Goal: Task Accomplishment & Management: Complete application form

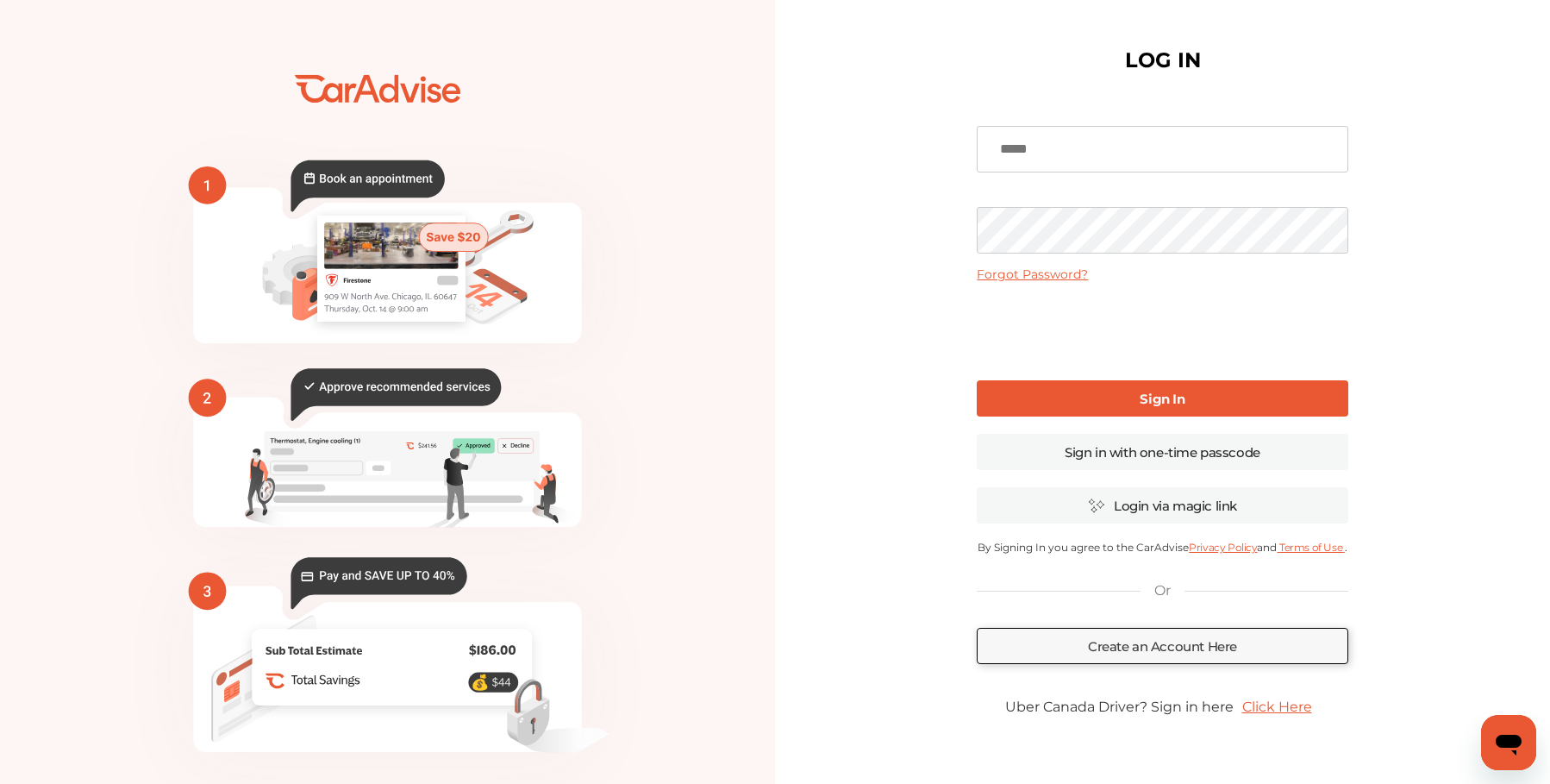
scroll to position [56, 0]
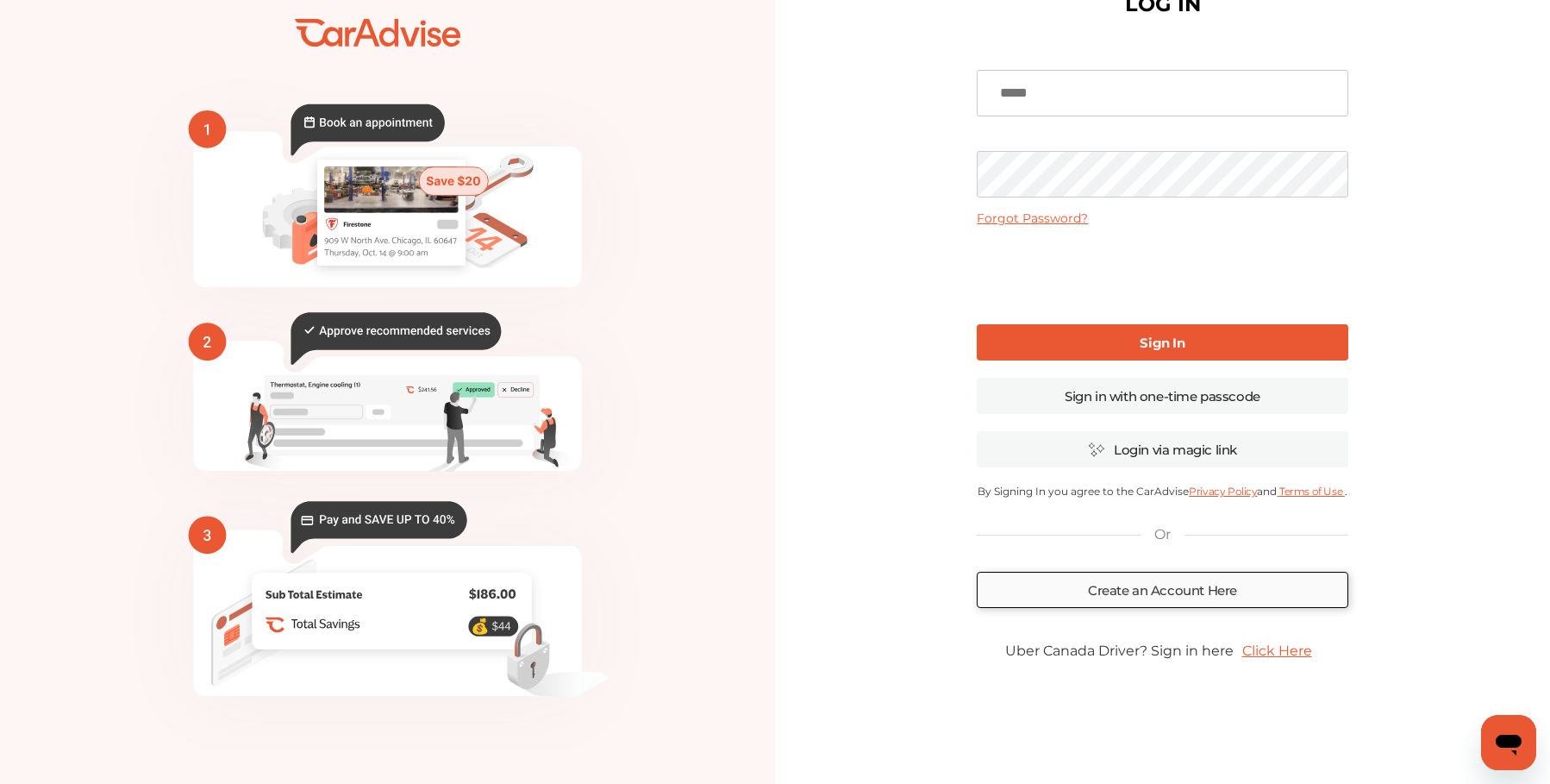
click at [1182, 597] on link "Create an Account Here" at bounding box center [1163, 590] width 371 height 36
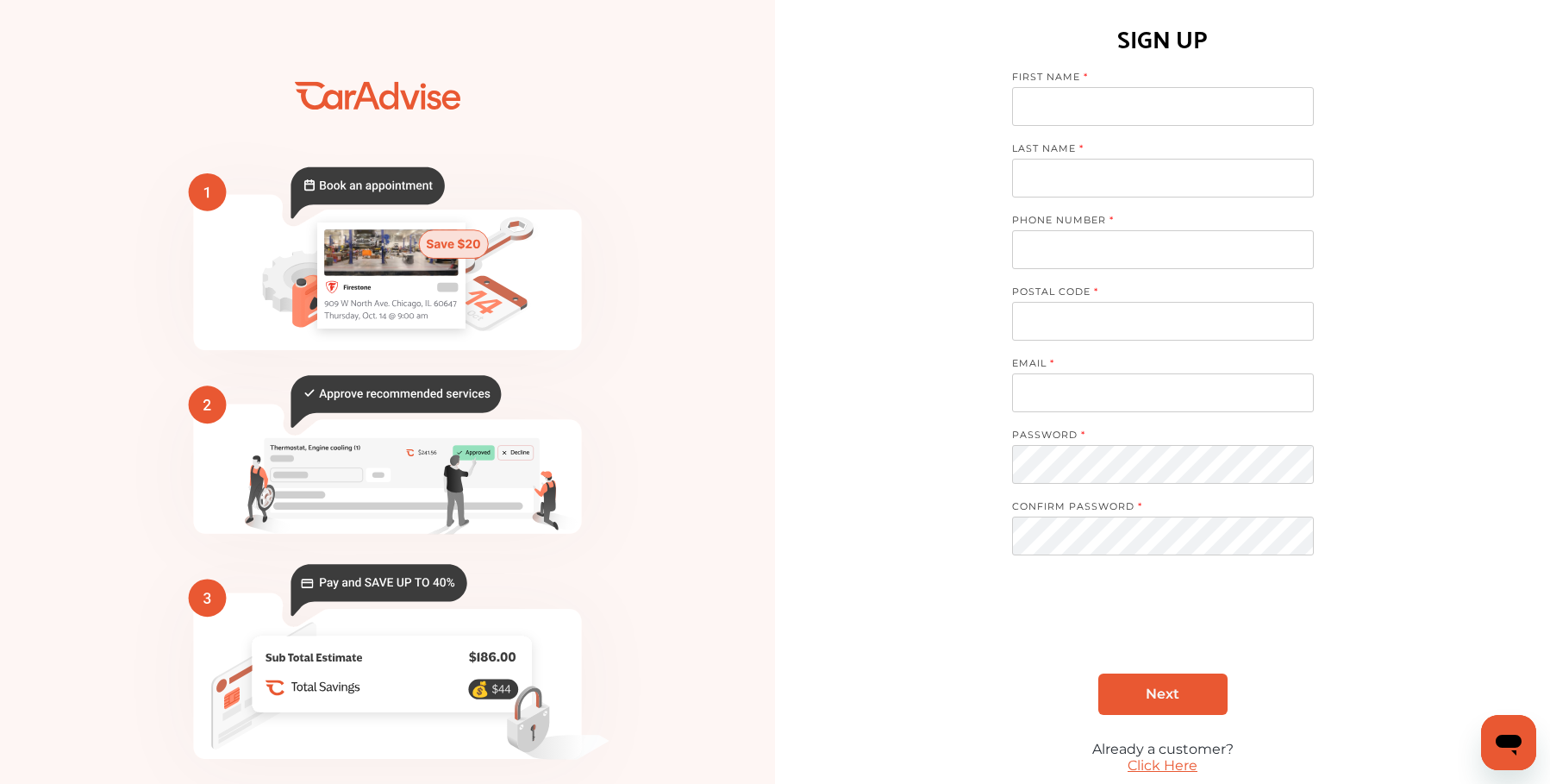
click at [1121, 92] on input at bounding box center [1163, 106] width 302 height 39
type input "******"
click at [1137, 172] on input at bounding box center [1163, 178] width 302 height 39
type input "*"
click at [1050, 248] on input "tel" at bounding box center [1163, 250] width 302 height 39
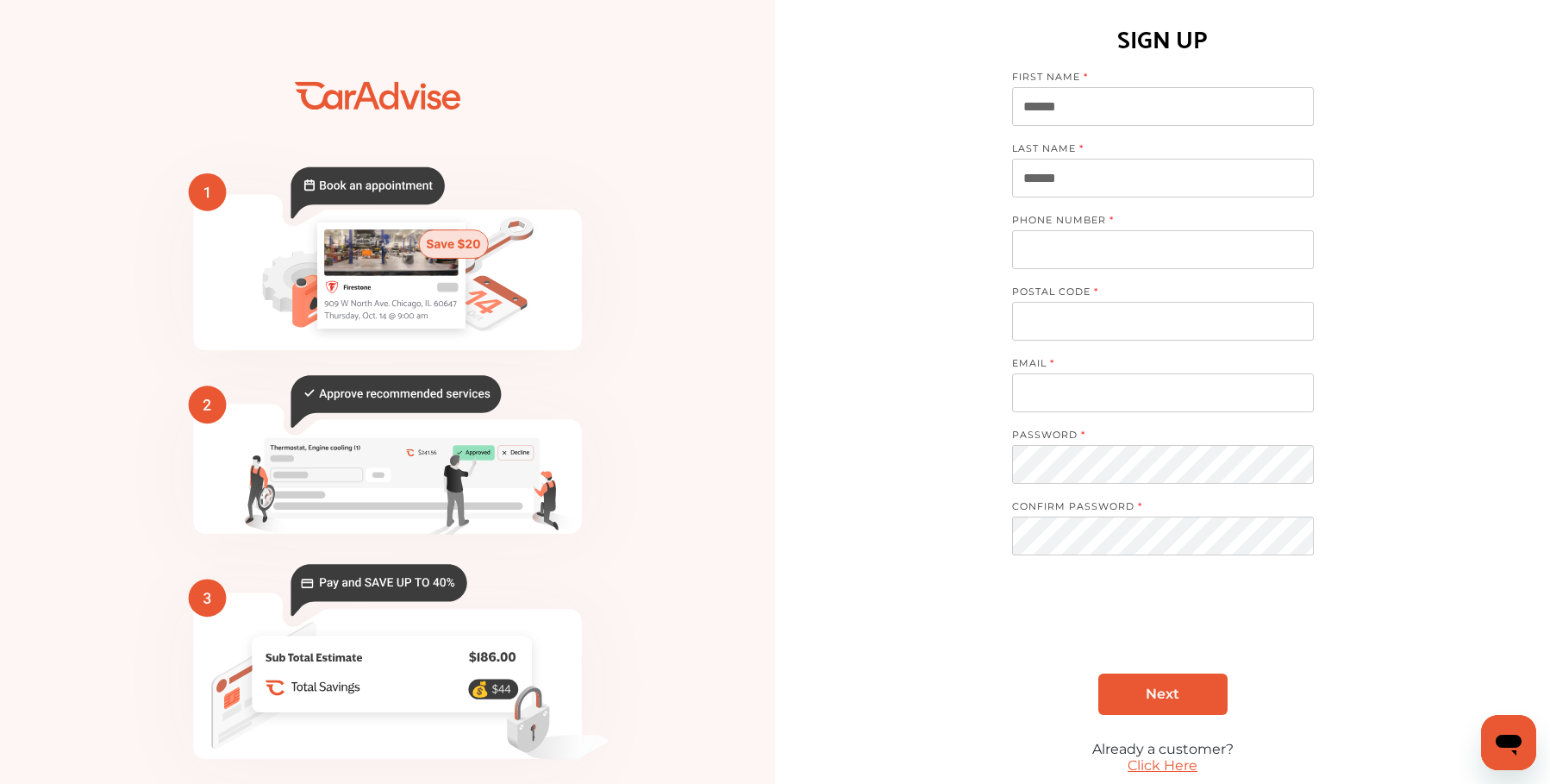
drag, startPoint x: 1100, startPoint y: 181, endPoint x: 959, endPoint y: 184, distance: 141.0
click at [959, 184] on div "SIGN UP FIRST NAME ****** LAST NAME ****** PHONE NUMBER POSTAL CODE EMAIL PASSW…" at bounding box center [1163, 426] width 775 height 854
type input "******"
click at [1044, 253] on input "tel" at bounding box center [1163, 250] width 302 height 39
type input "*"
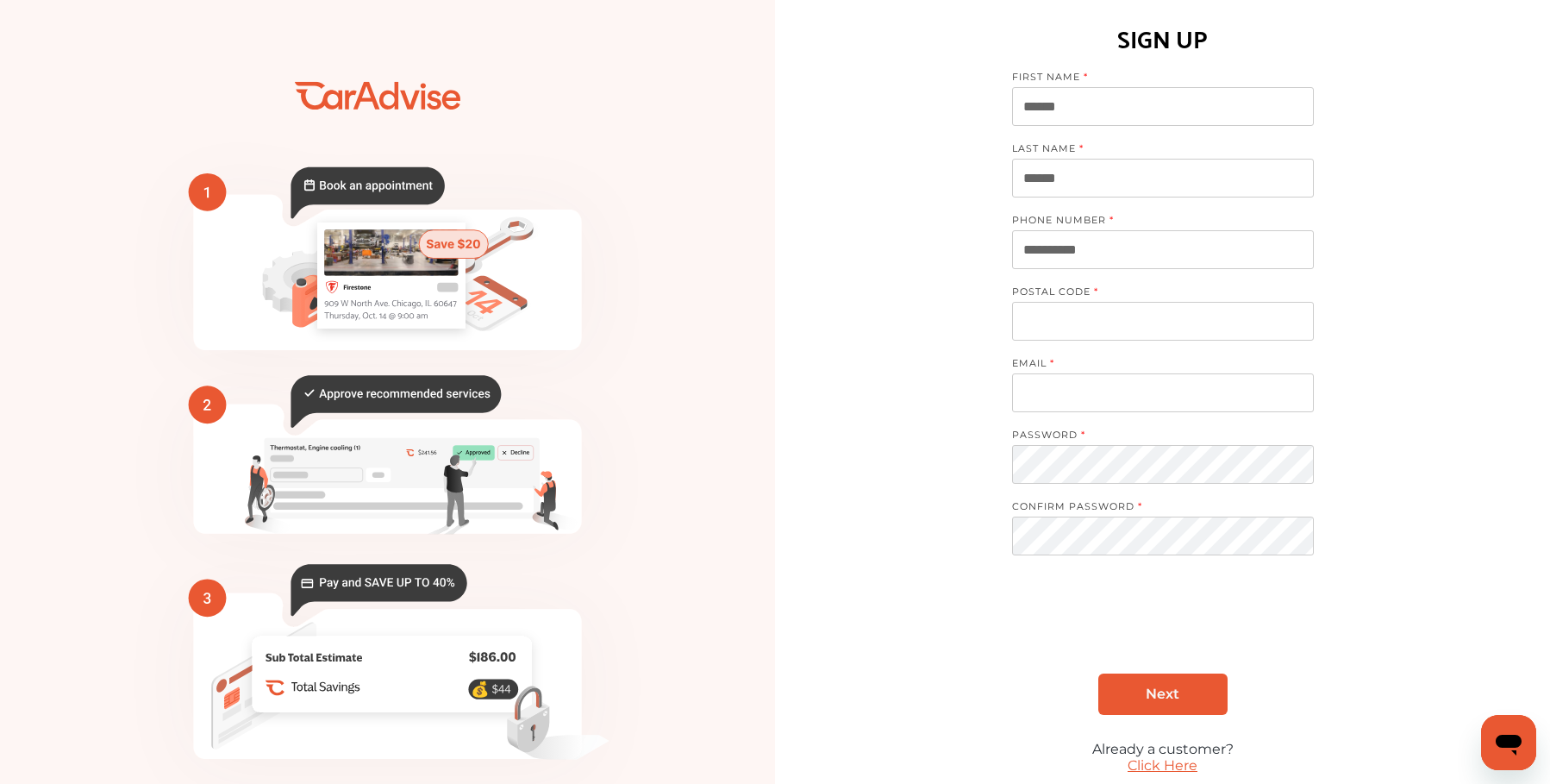
type input "**********"
click at [1185, 316] on input at bounding box center [1163, 321] width 302 height 39
type input "*****"
click at [1116, 403] on input at bounding box center [1163, 392] width 302 height 39
type input "**********"
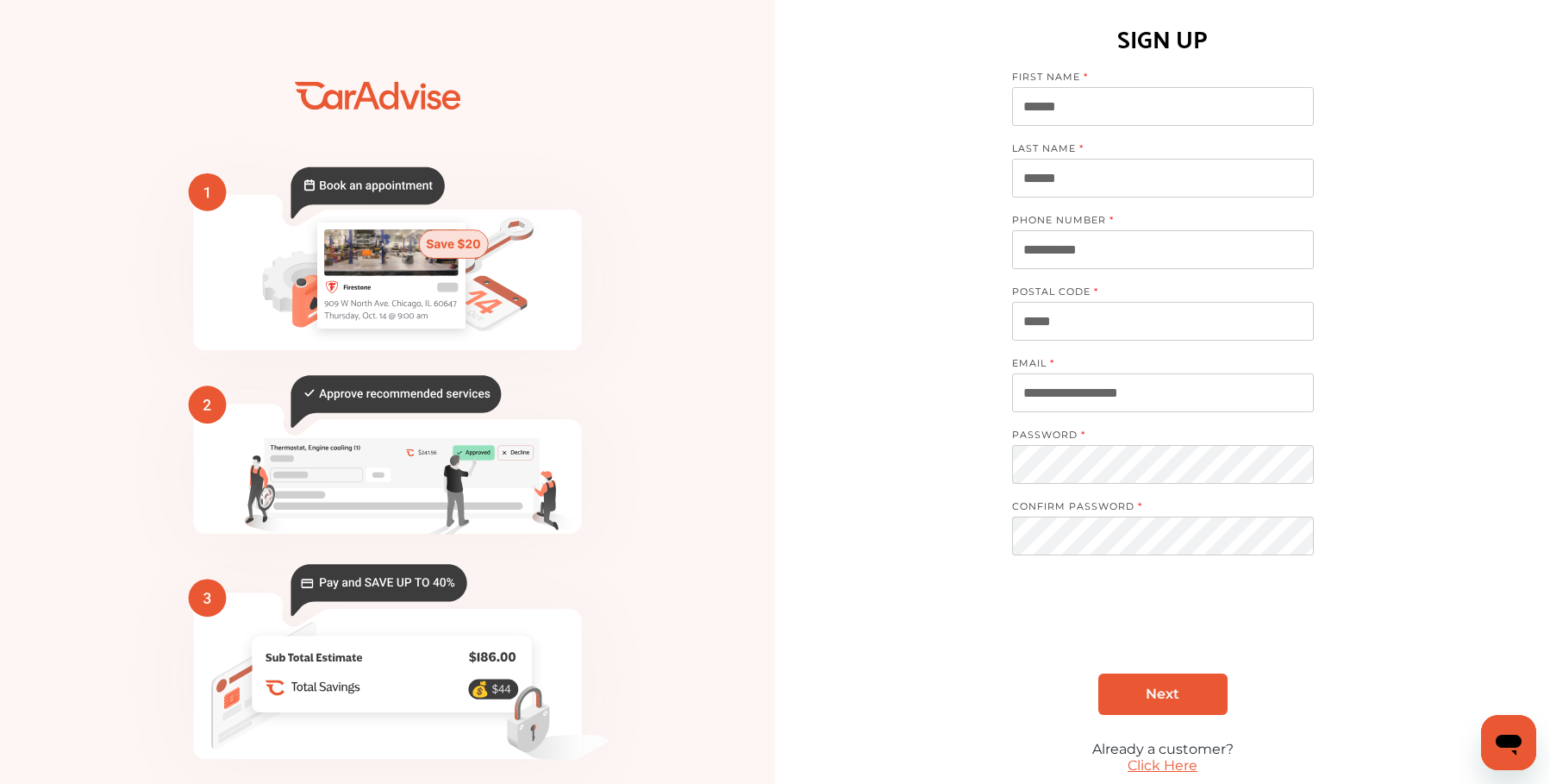
scroll to position [70, 0]
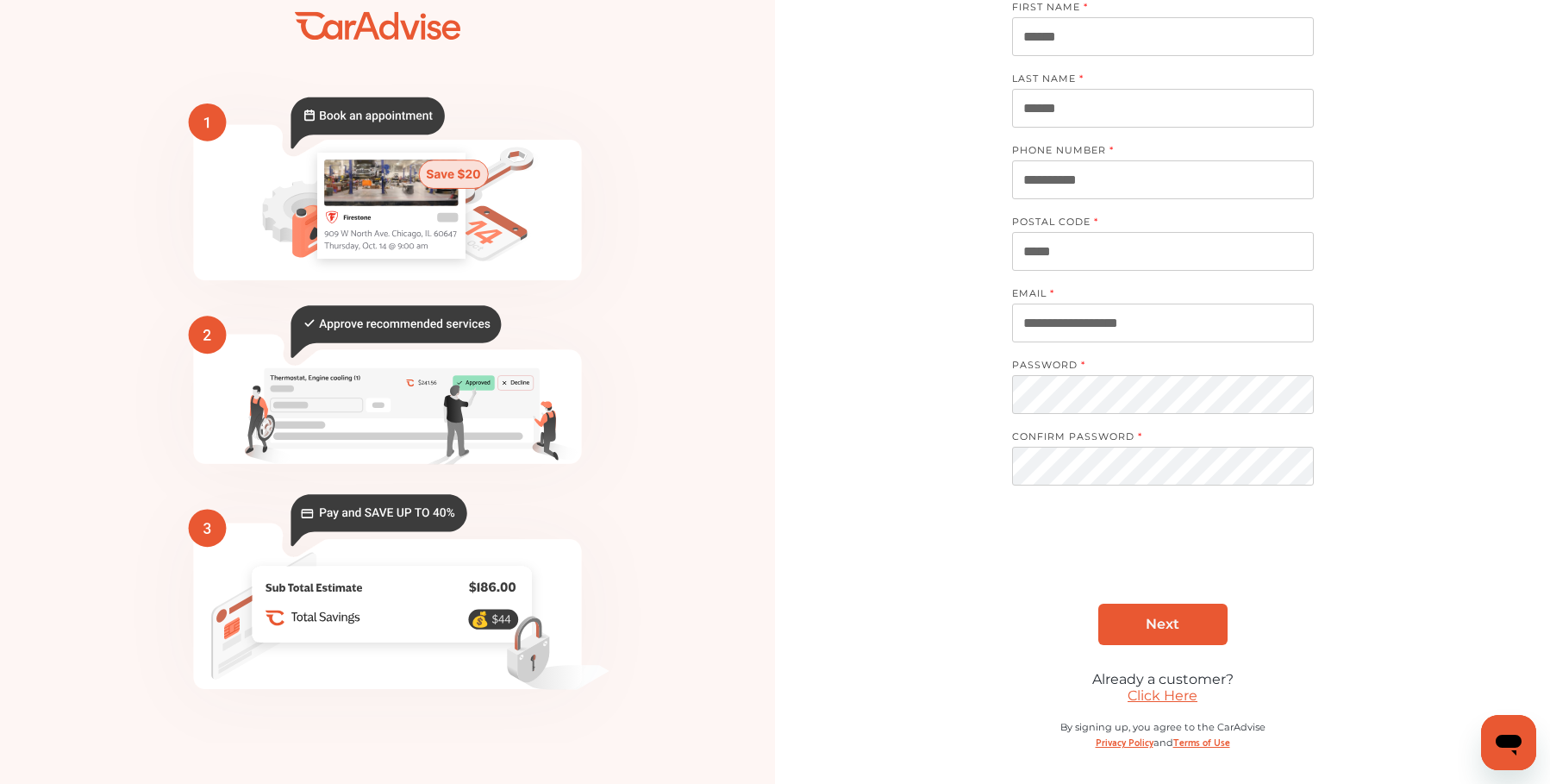
click at [1198, 626] on link "Next" at bounding box center [1163, 623] width 129 height 41
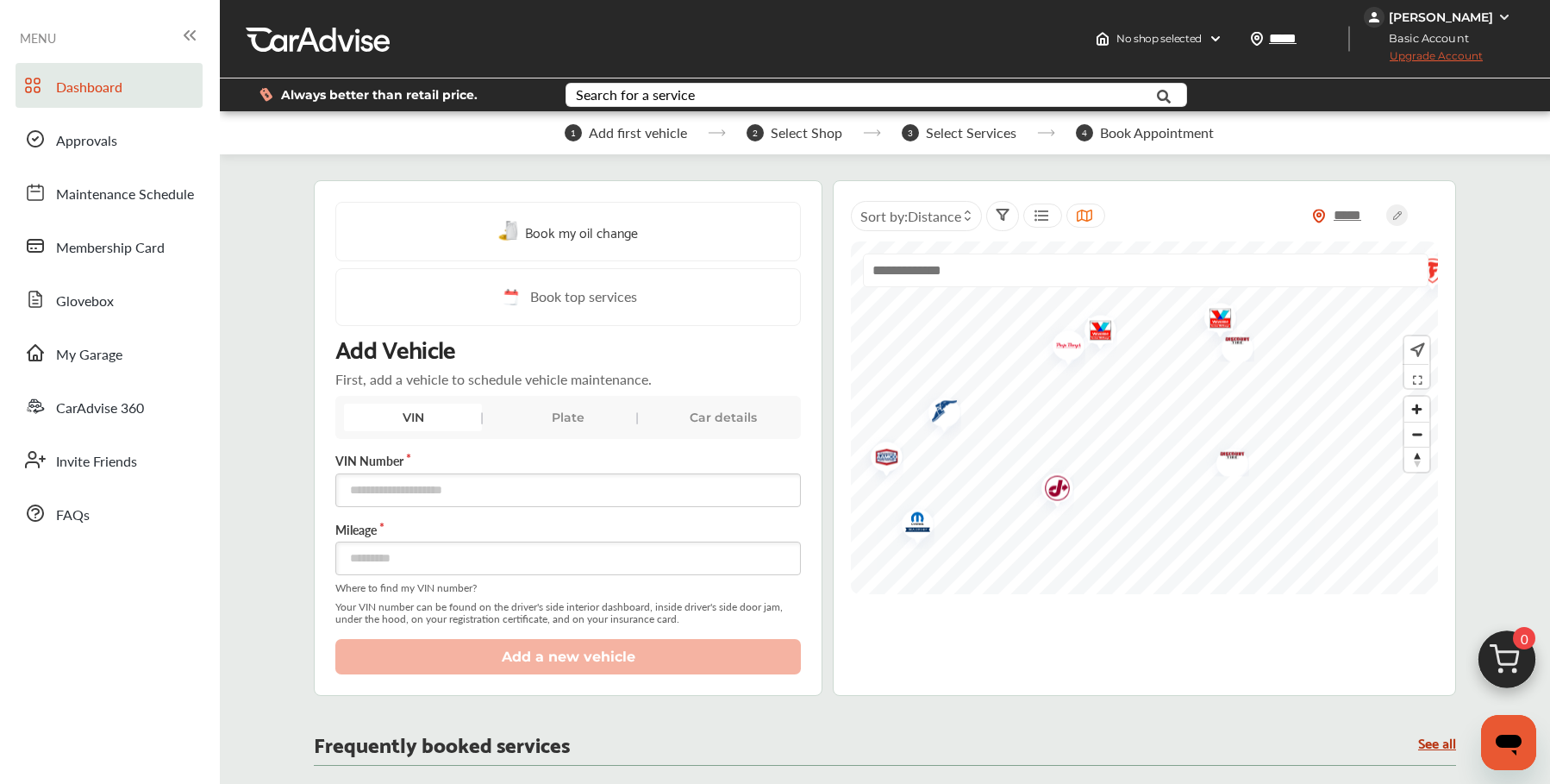
click at [1055, 486] on img "Map marker" at bounding box center [1052, 490] width 46 height 54
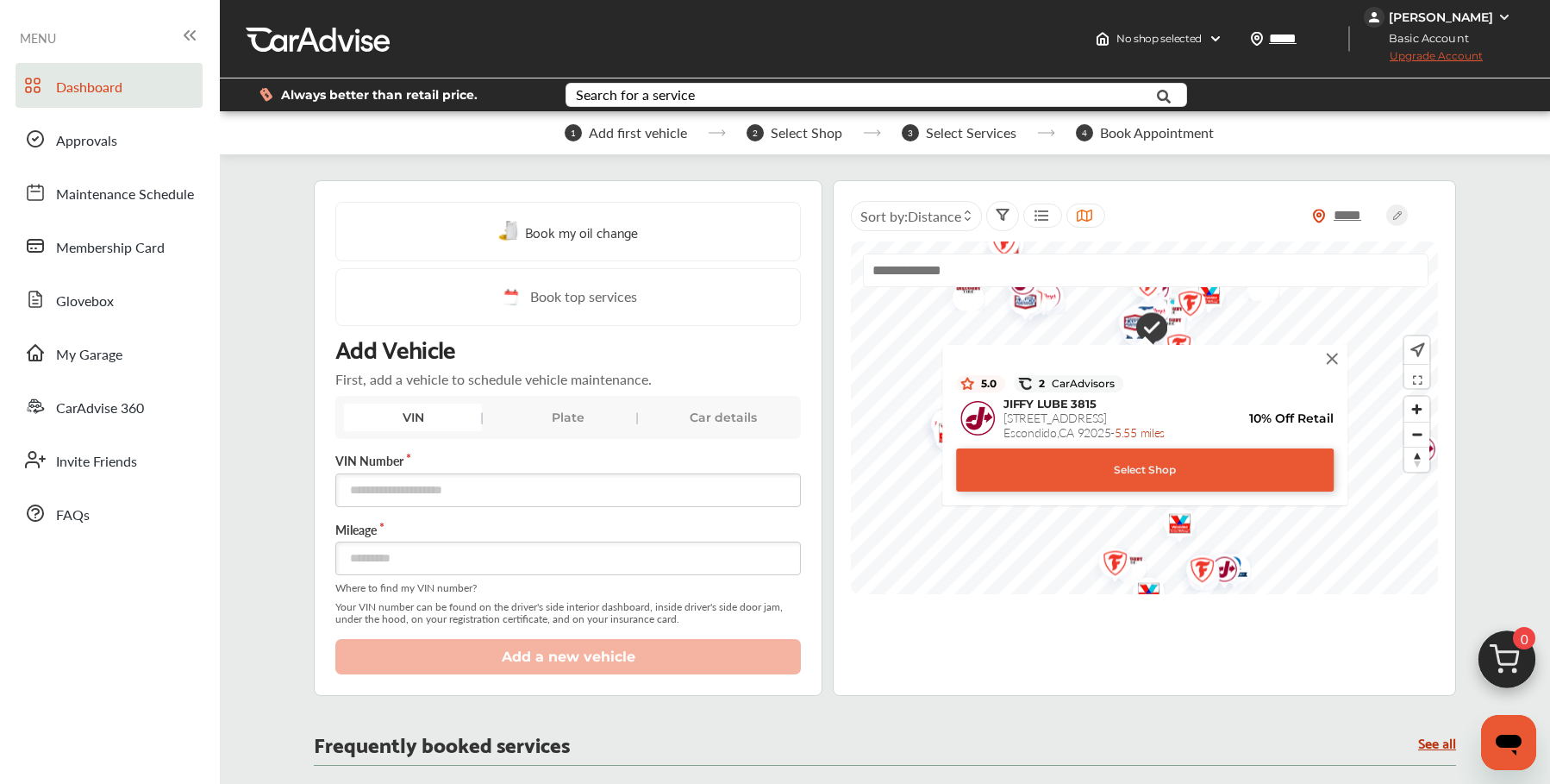
click at [1331, 357] on img at bounding box center [1332, 359] width 19 height 19
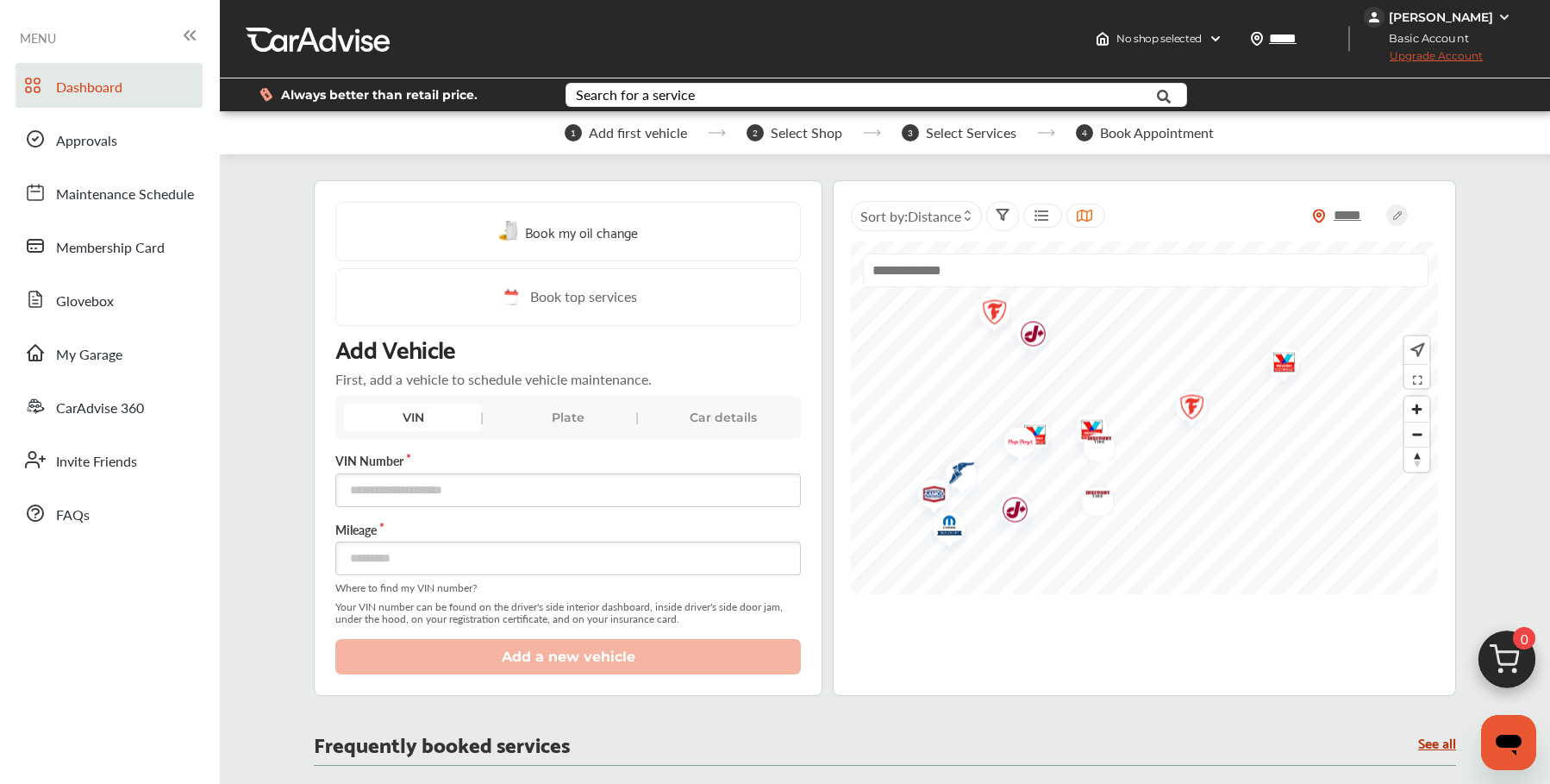
click at [994, 312] on img "Map marker" at bounding box center [989, 315] width 46 height 54
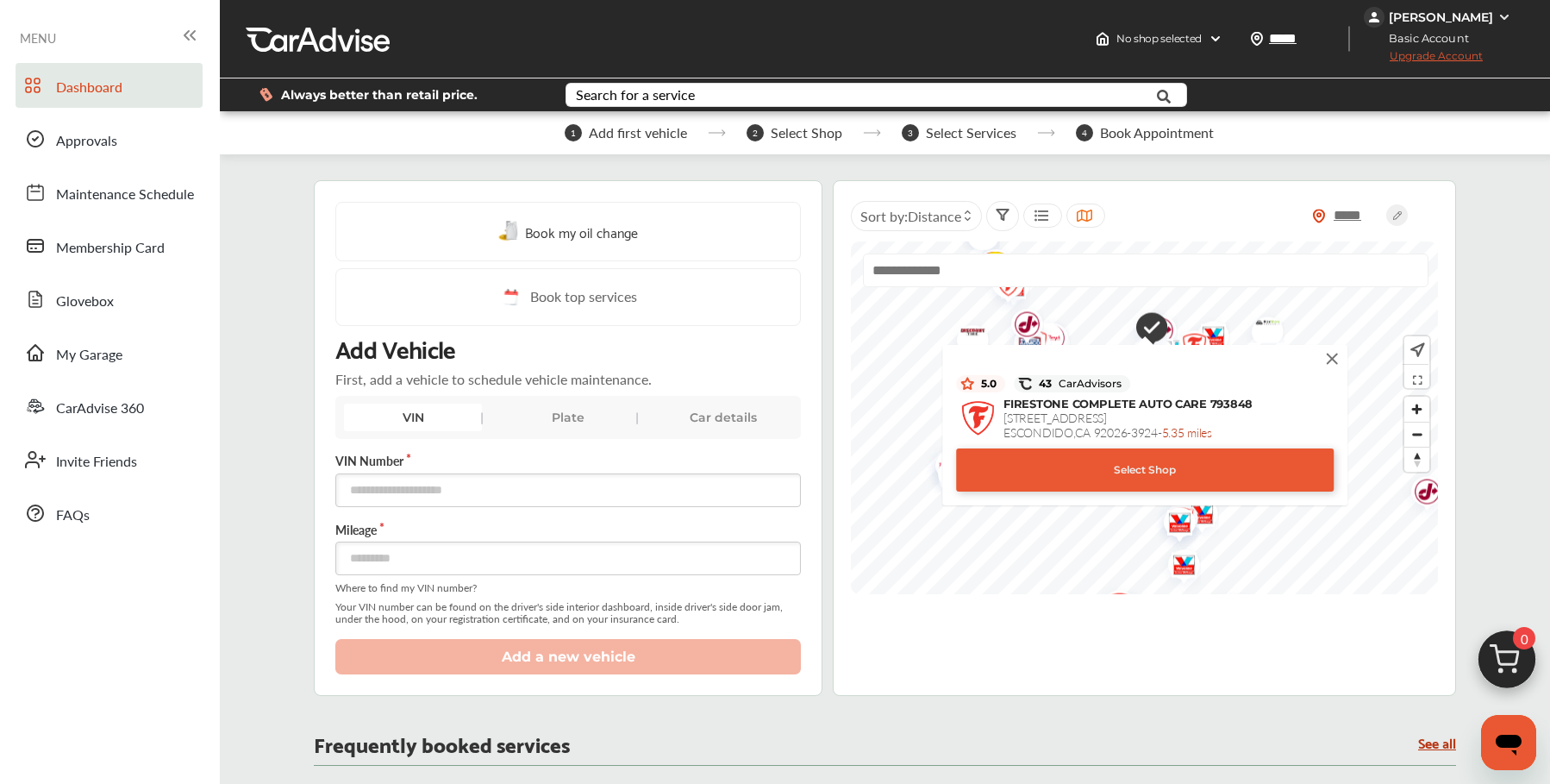
click at [1326, 360] on img at bounding box center [1332, 359] width 19 height 19
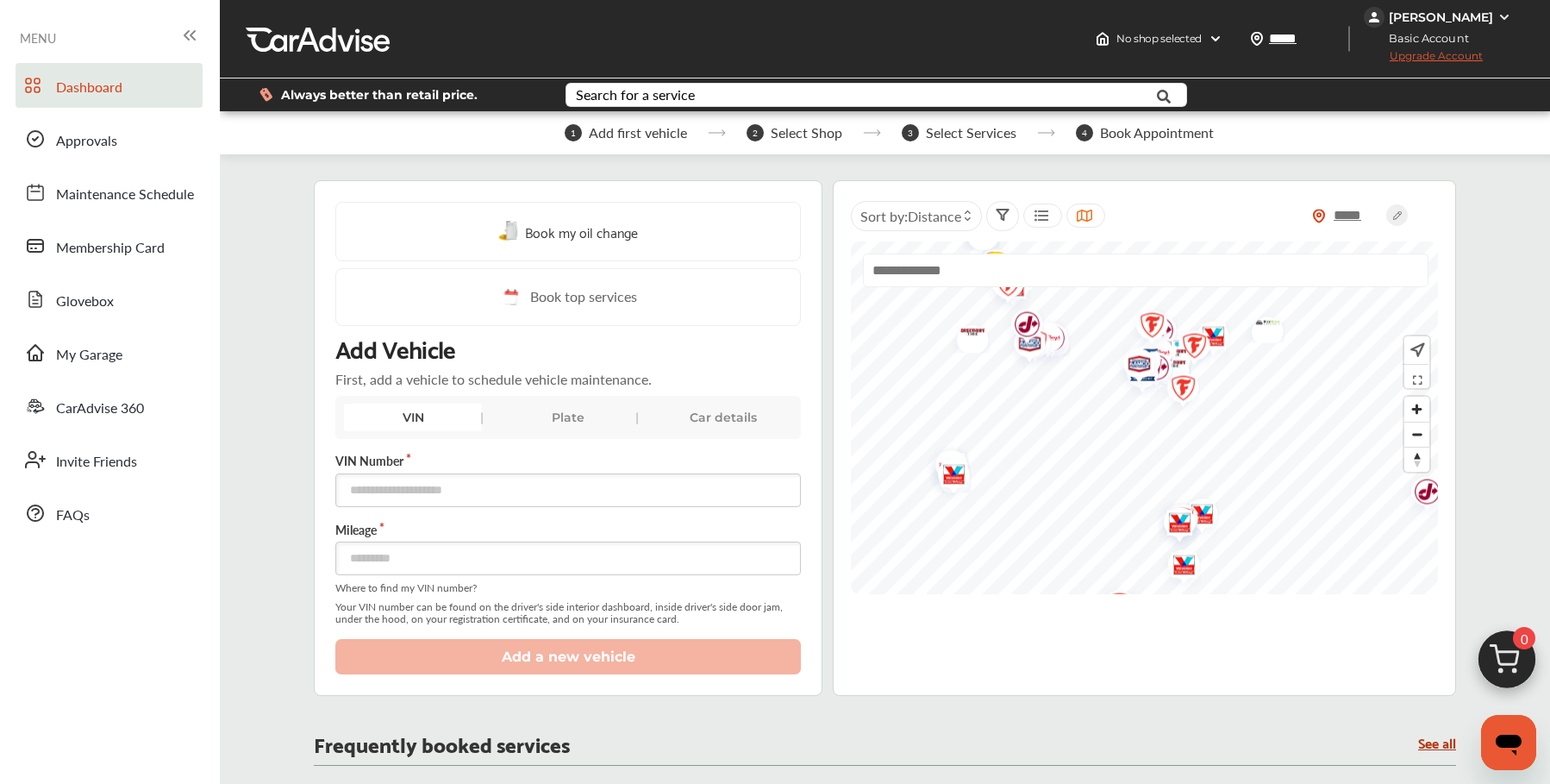
click at [1186, 385] on img "Map marker" at bounding box center [1177, 390] width 46 height 54
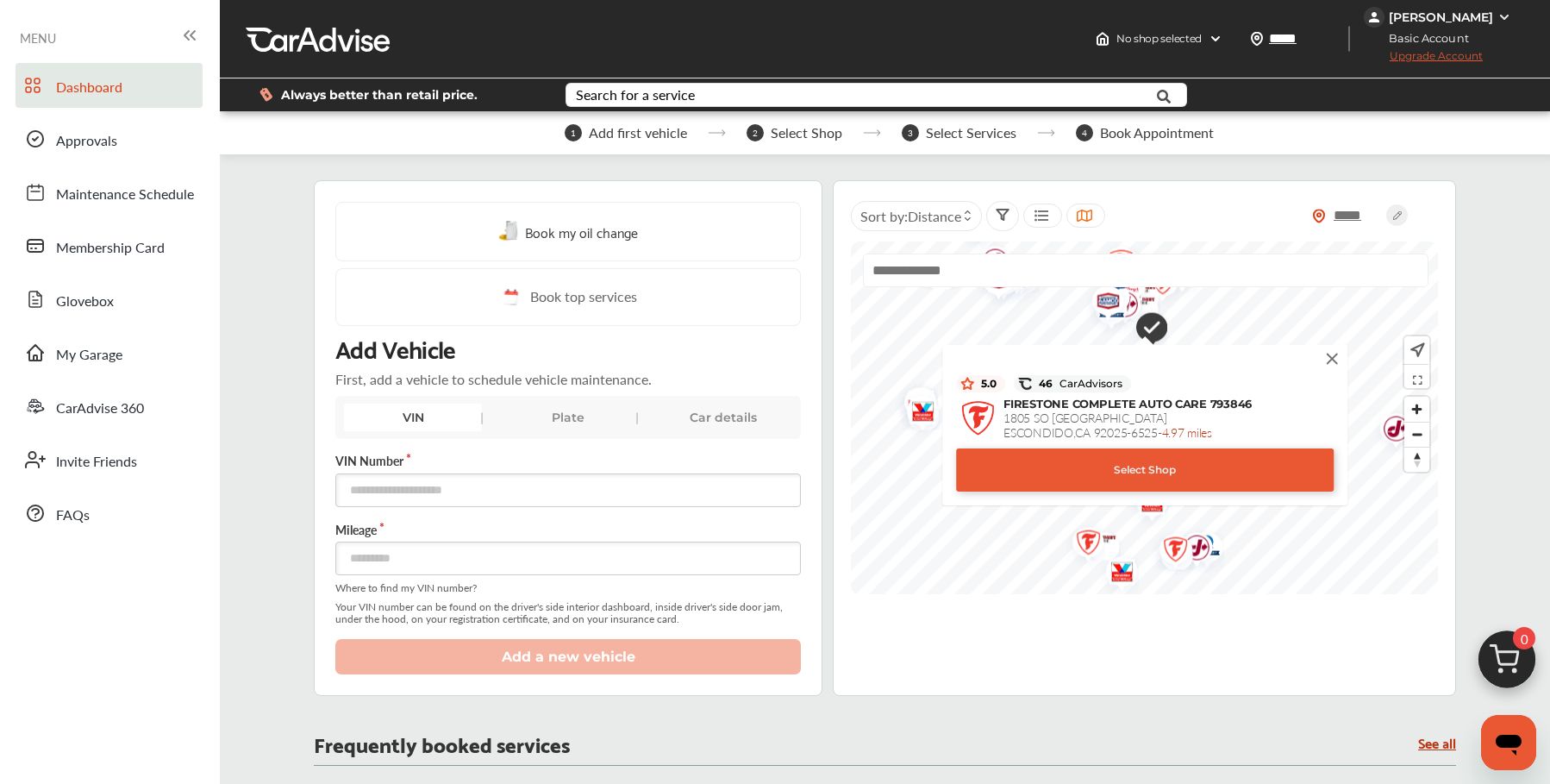
click at [1329, 355] on img at bounding box center [1332, 359] width 19 height 19
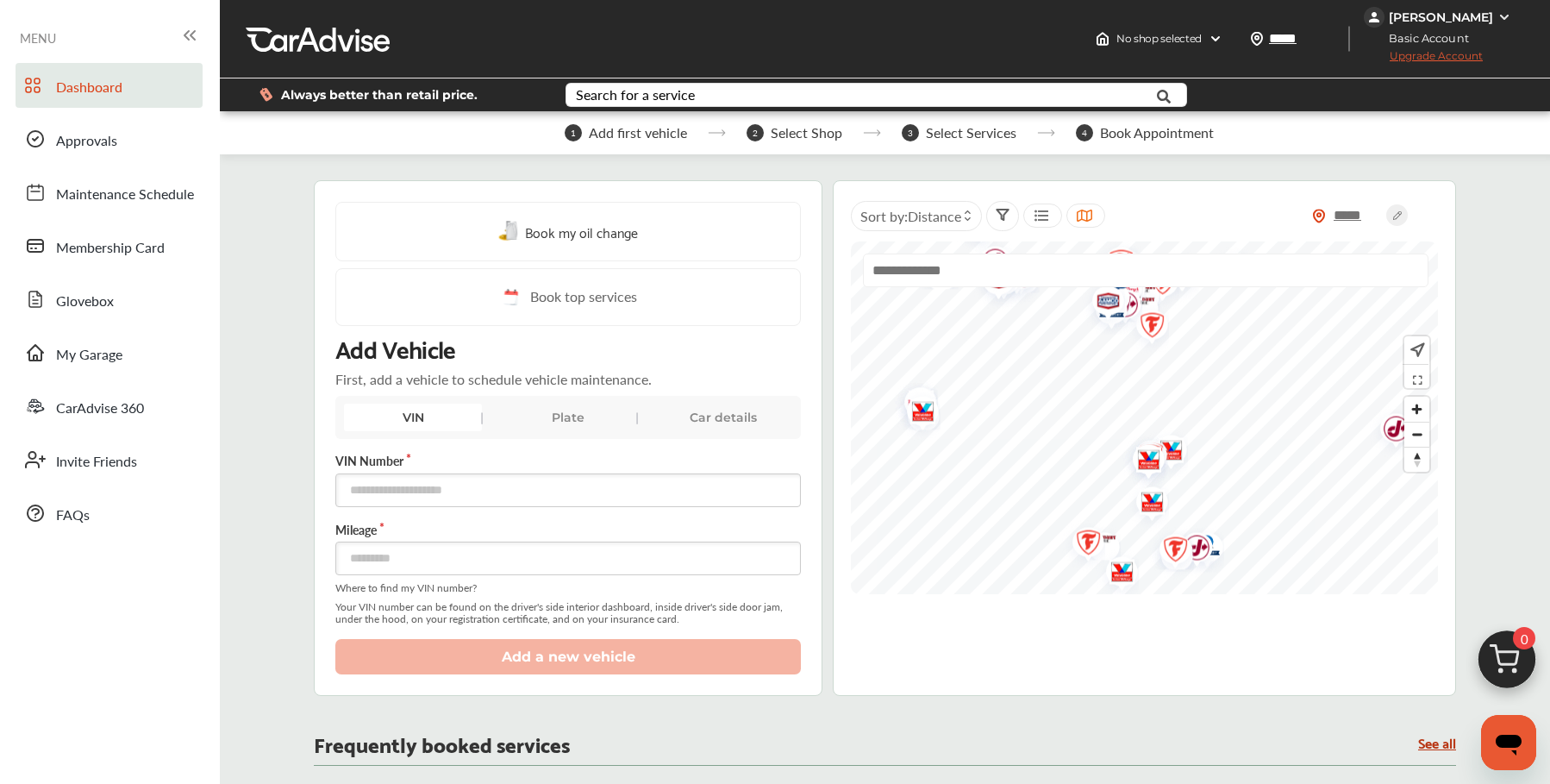
click at [1086, 534] on img "Map marker" at bounding box center [1082, 545] width 46 height 54
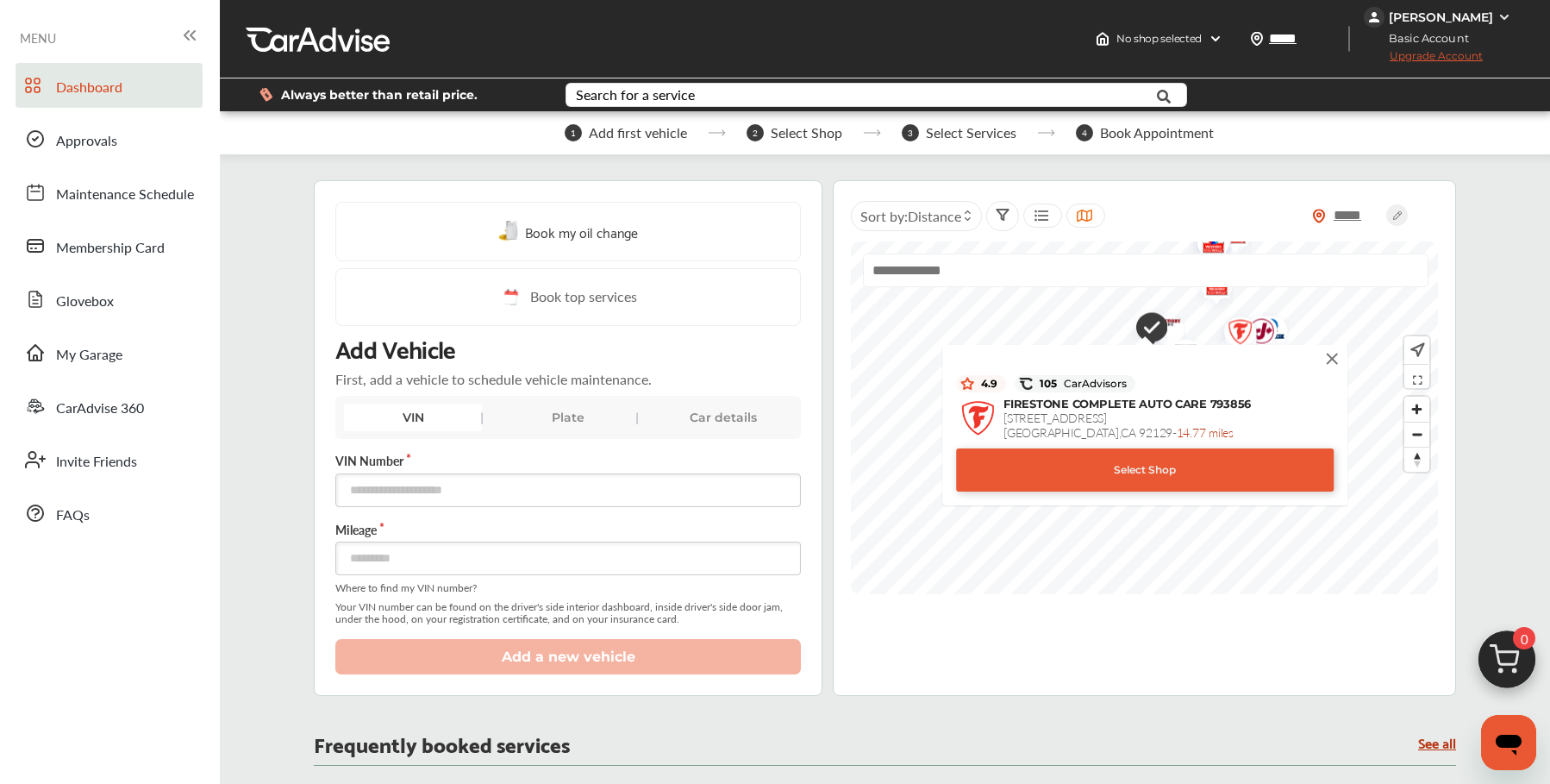
click at [1328, 354] on img at bounding box center [1332, 359] width 19 height 19
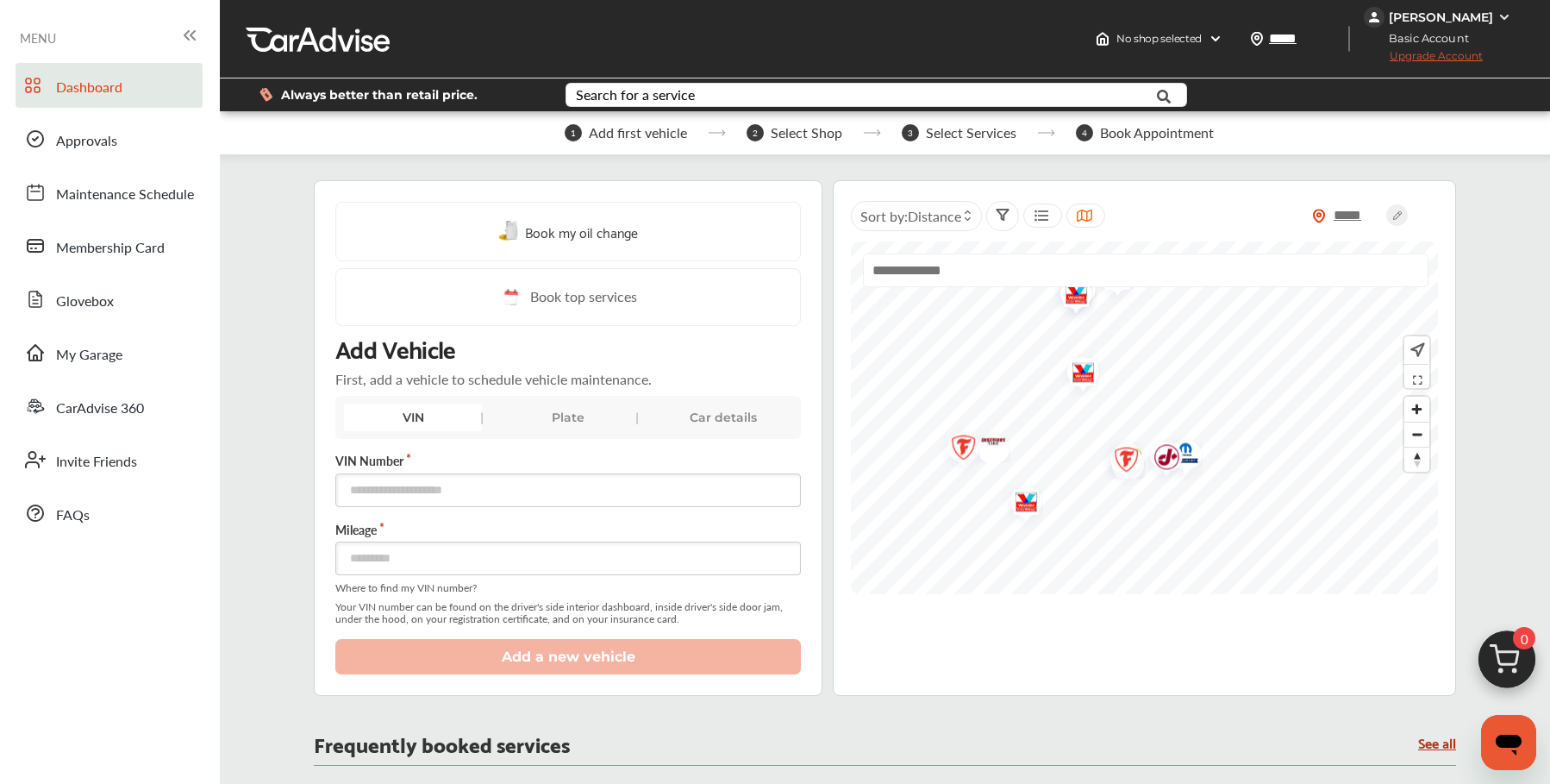
click at [1124, 455] on img "Map marker" at bounding box center [1121, 462] width 46 height 54
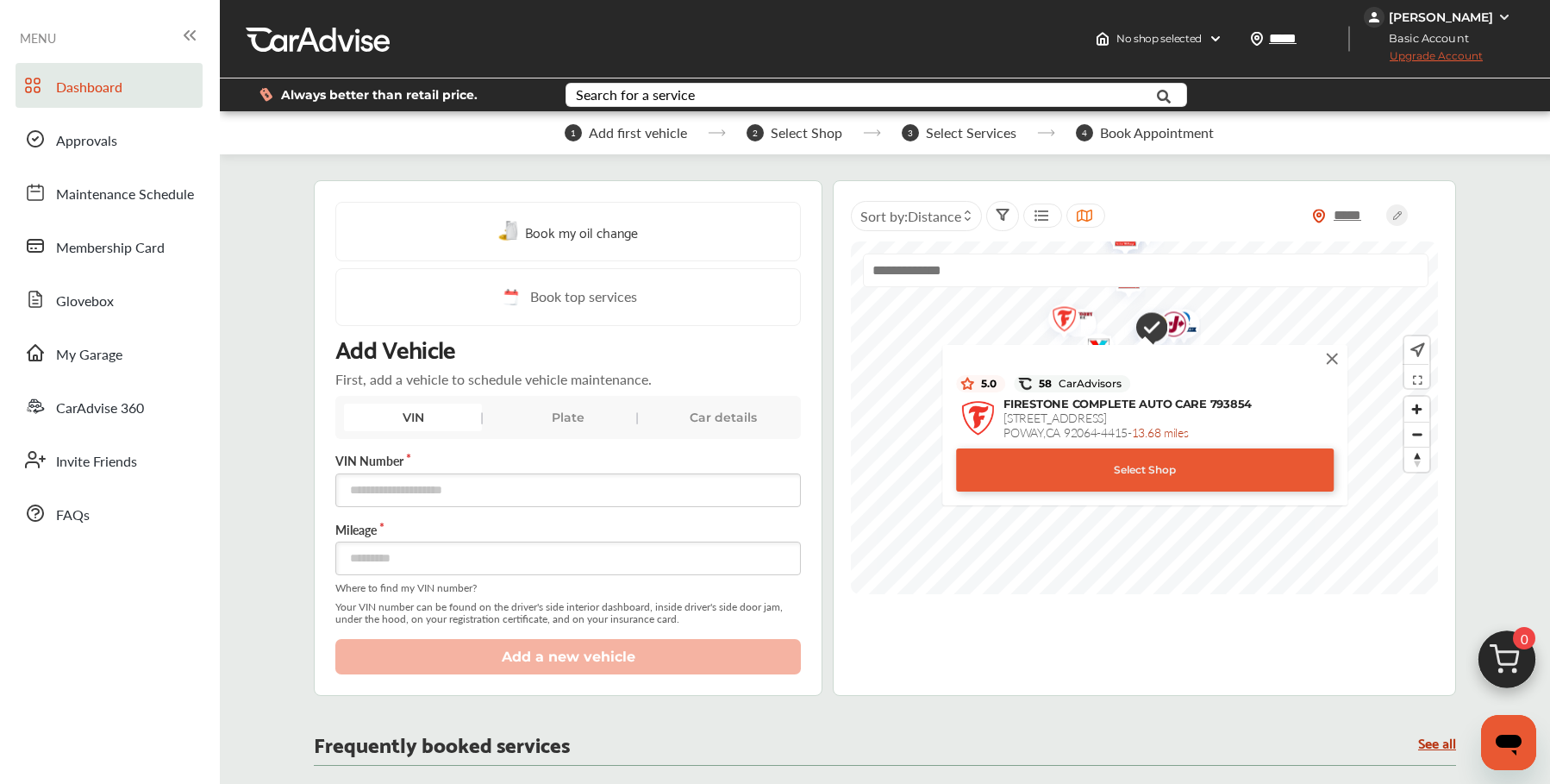
click at [1328, 357] on img at bounding box center [1332, 359] width 19 height 19
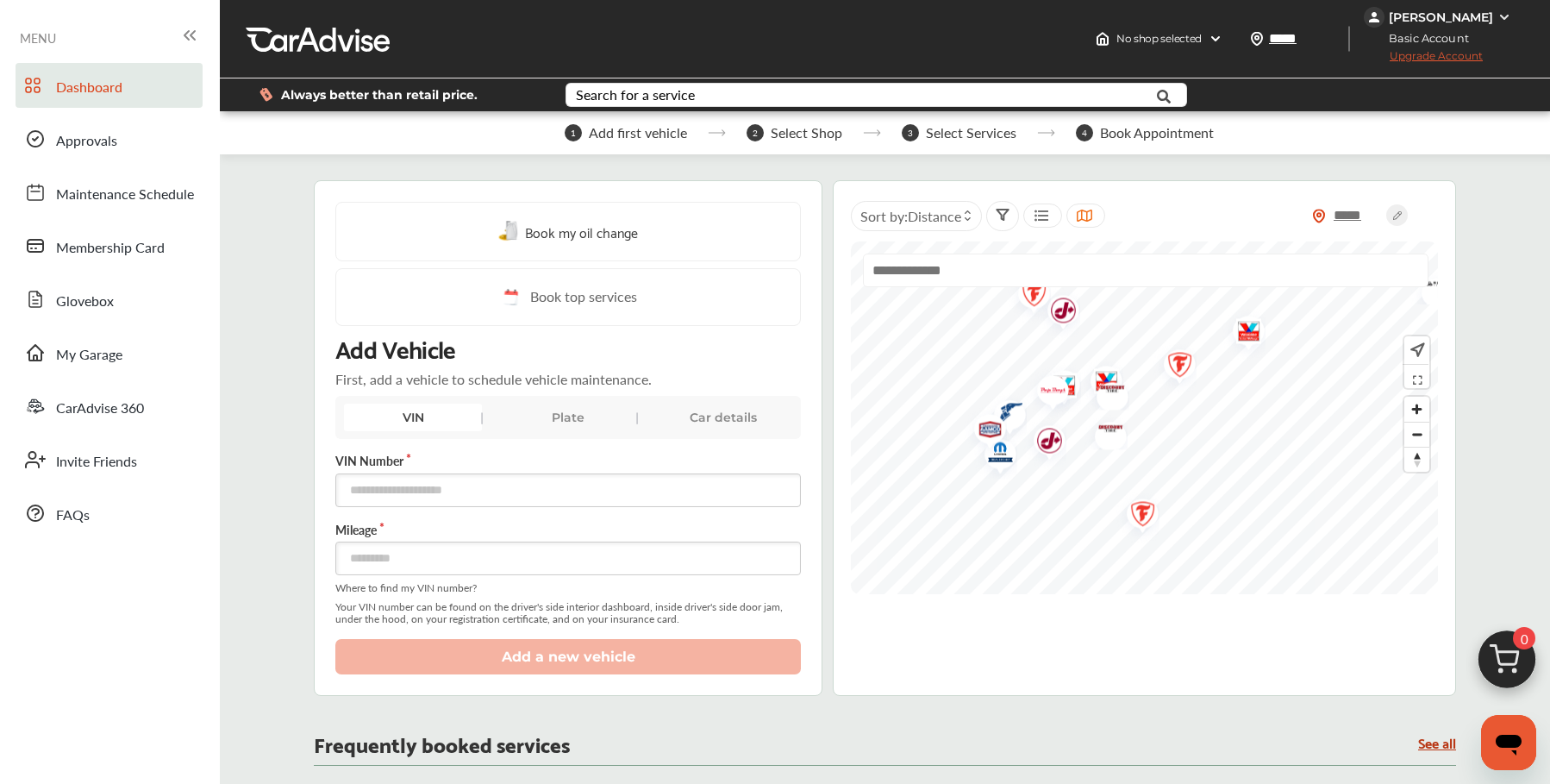
click at [1144, 508] on img "Map marker" at bounding box center [1137, 516] width 46 height 54
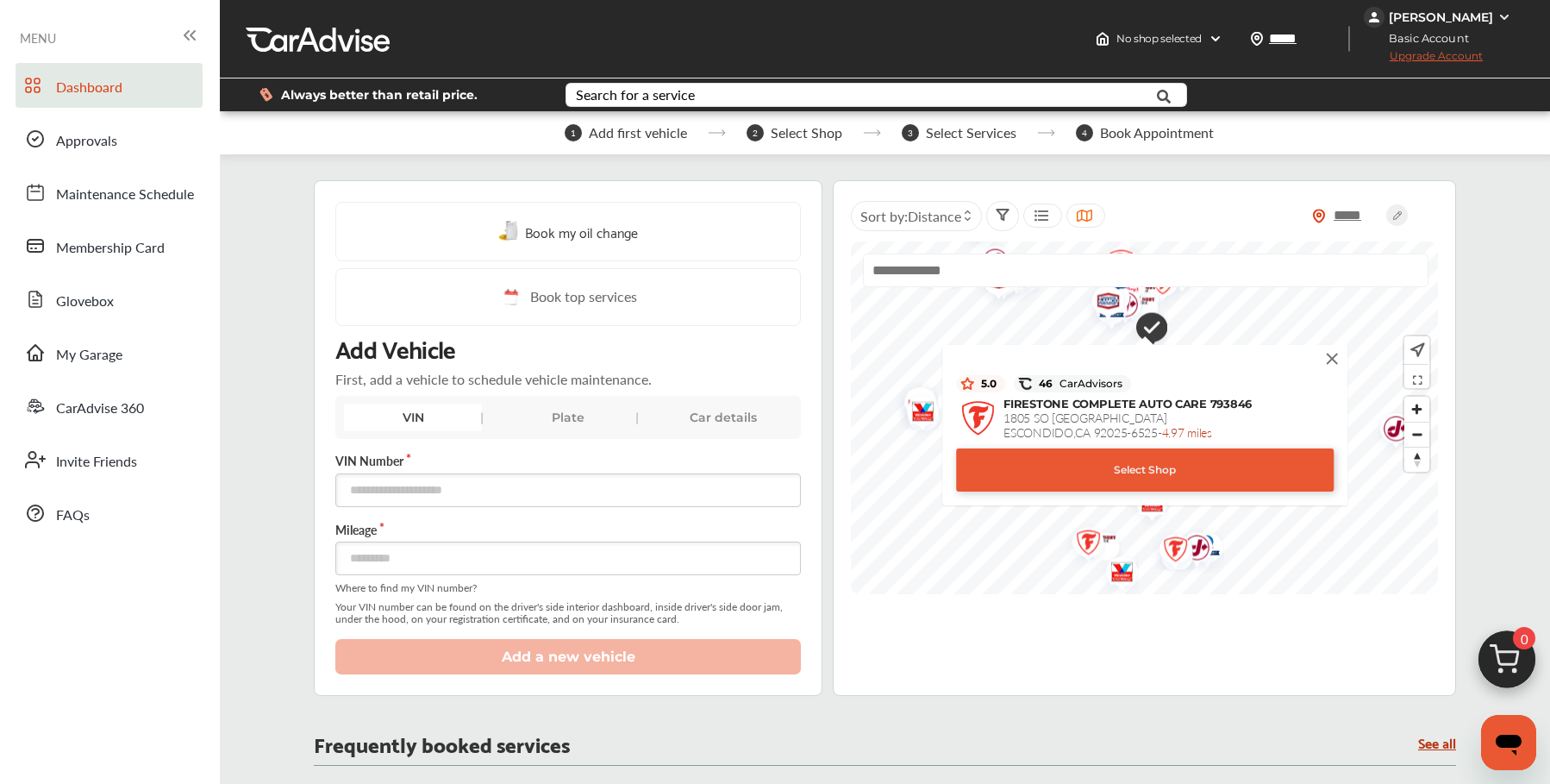
click at [1333, 362] on img at bounding box center [1332, 359] width 19 height 19
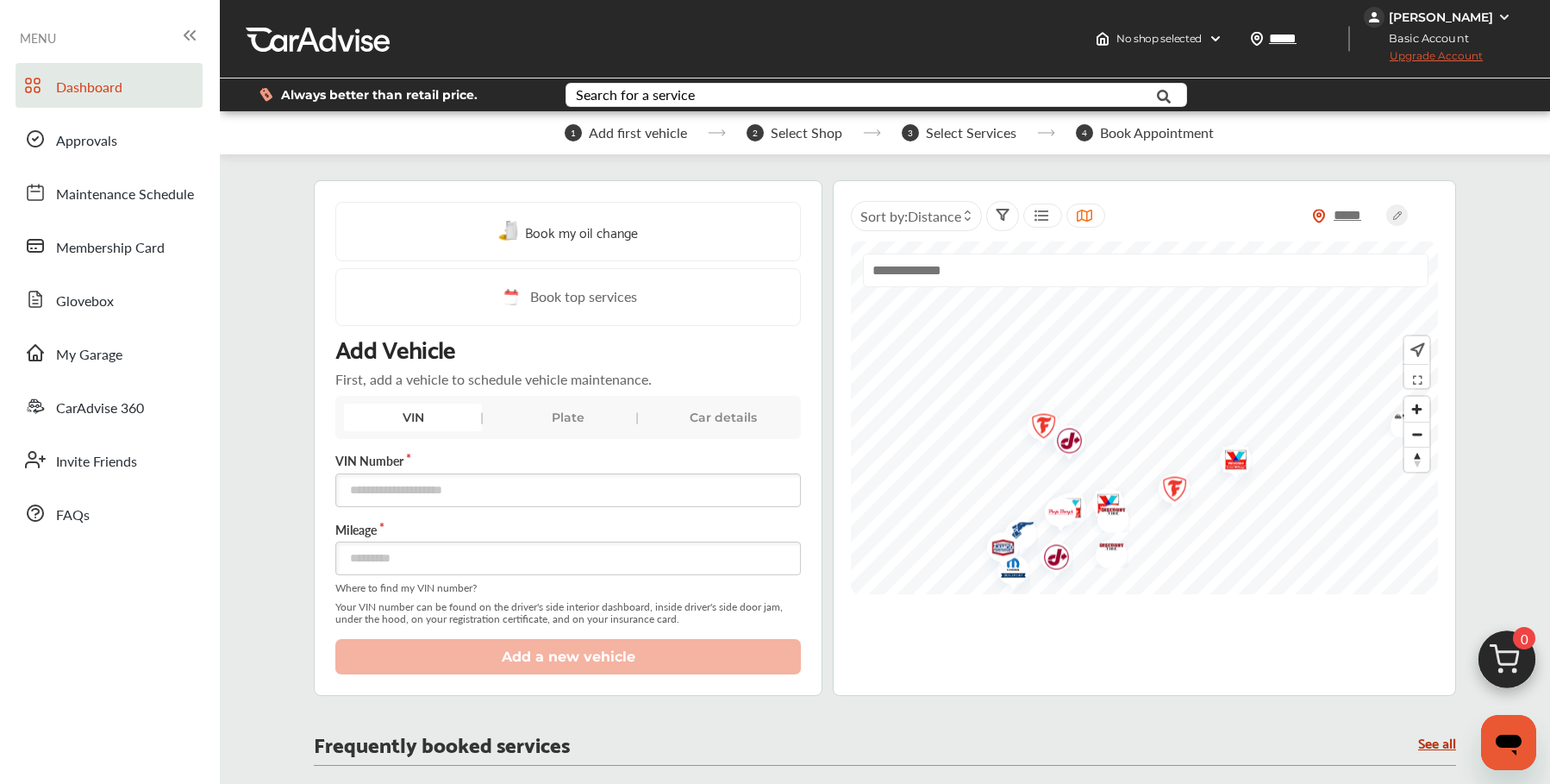
click at [1047, 426] on img "Map marker" at bounding box center [1037, 428] width 46 height 54
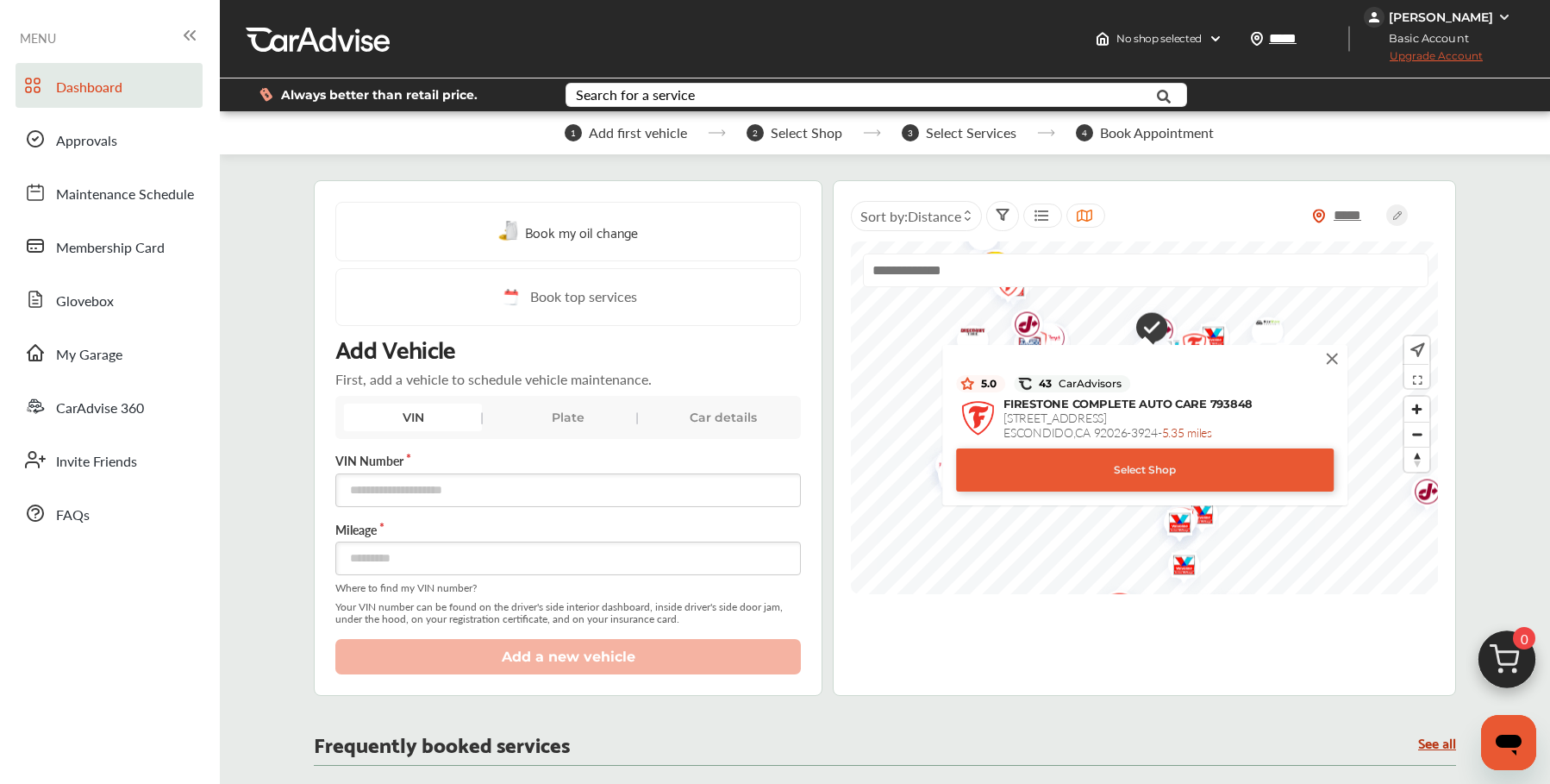
click at [1329, 355] on img at bounding box center [1332, 359] width 19 height 19
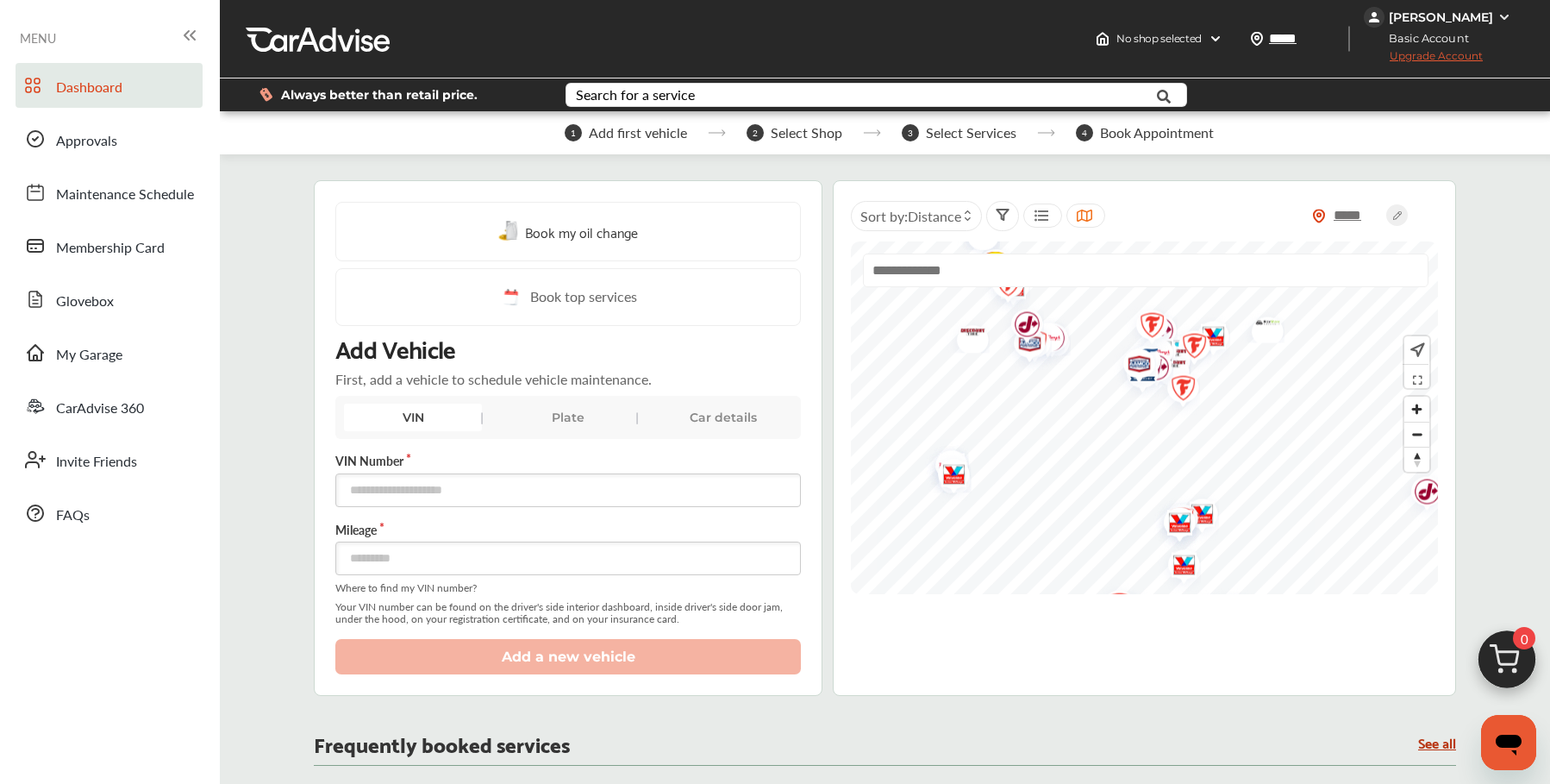
click at [1193, 344] on img "Map marker" at bounding box center [1189, 348] width 46 height 54
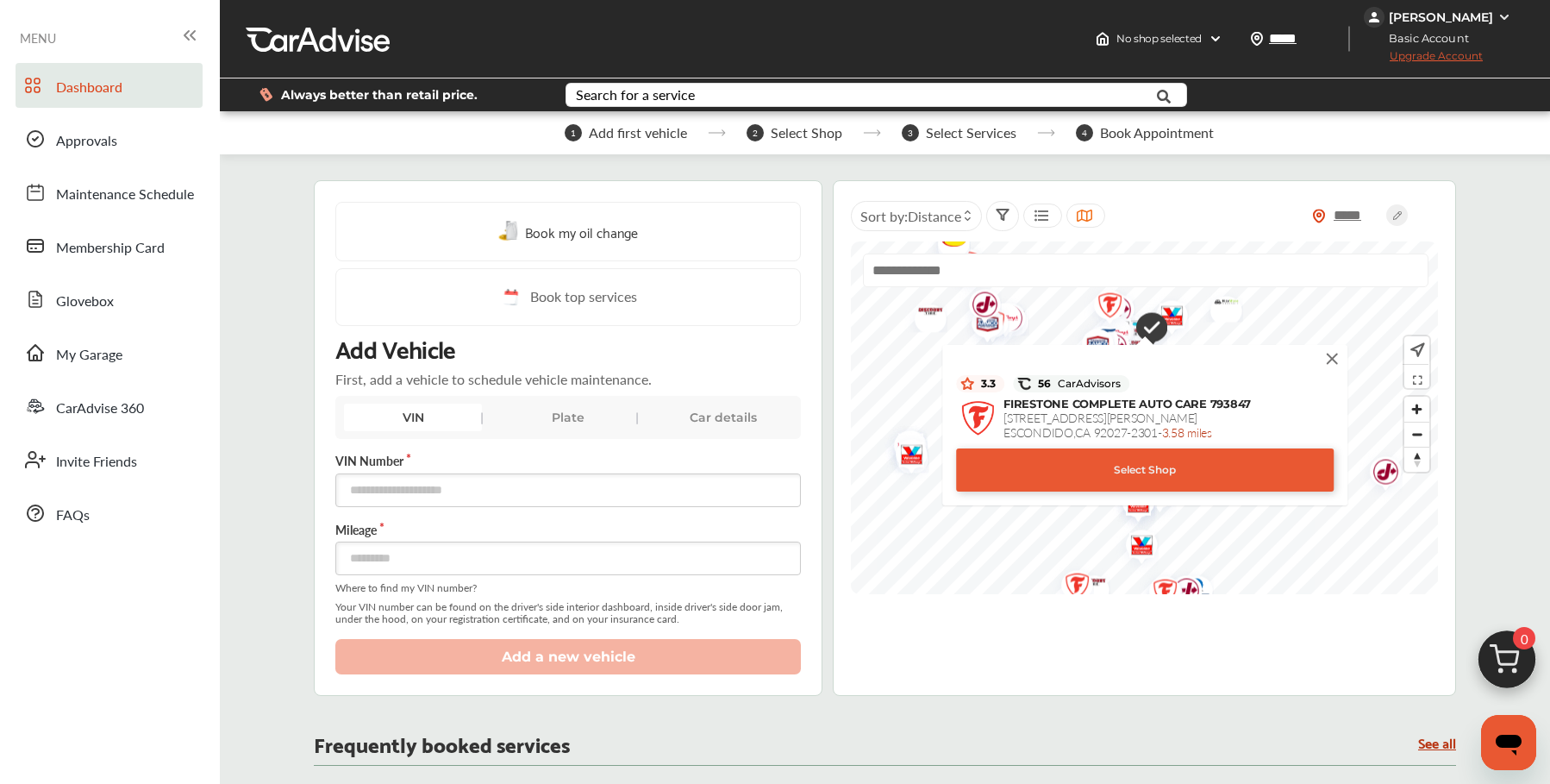
click at [1203, 470] on div "Select Shop" at bounding box center [1145, 469] width 378 height 43
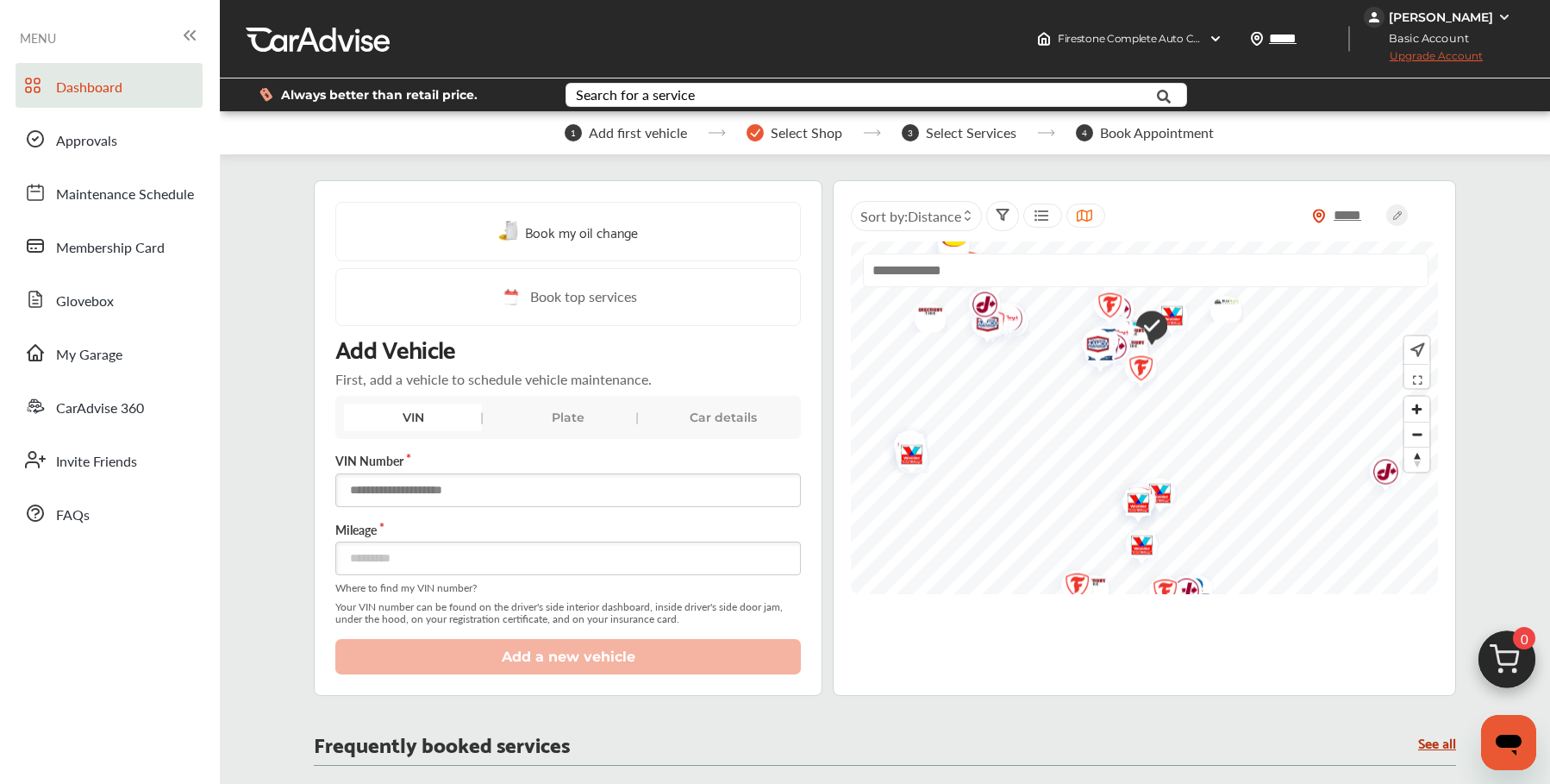
click at [481, 488] on input "text" at bounding box center [568, 490] width 466 height 33
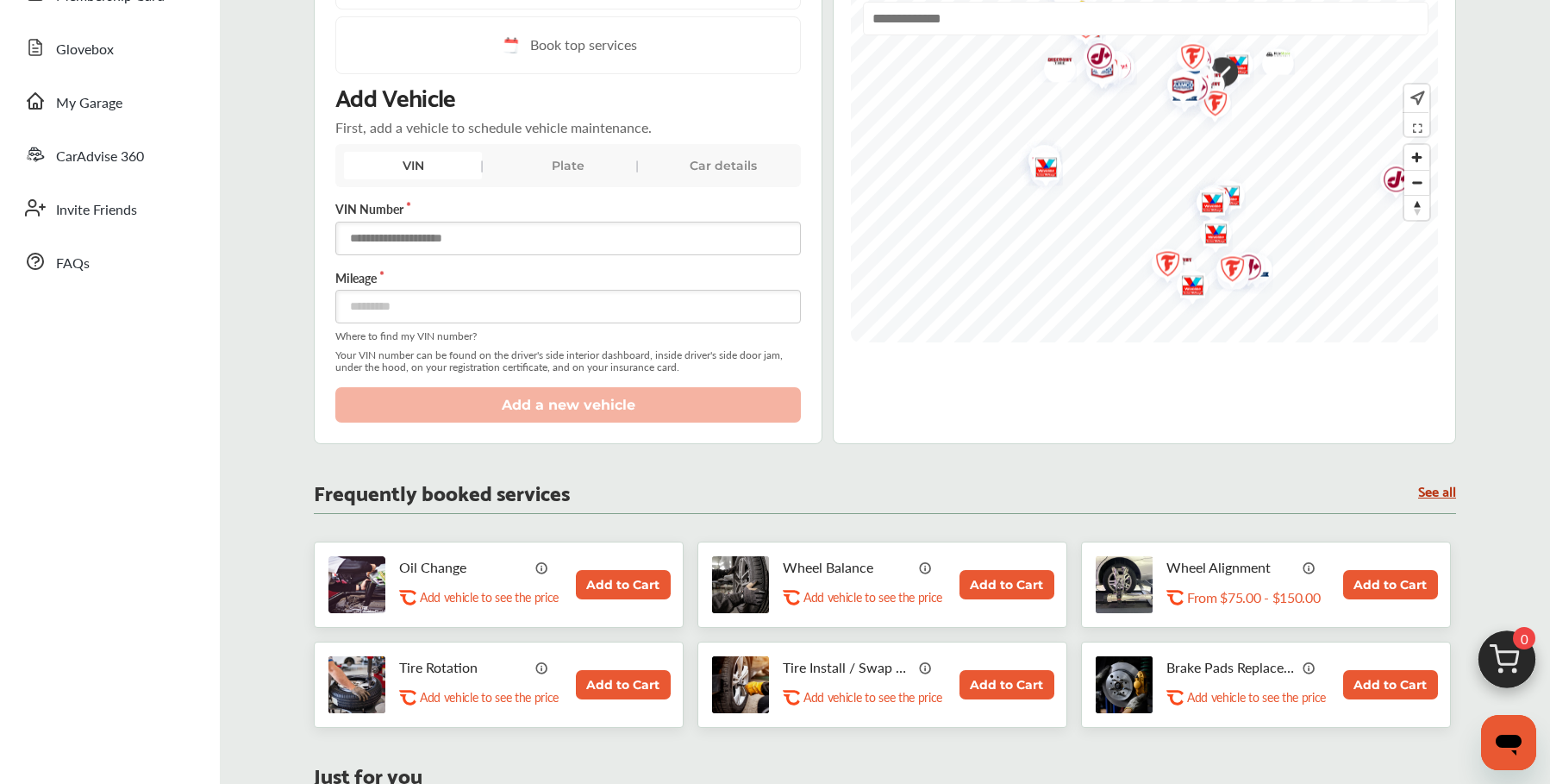
scroll to position [258, 0]
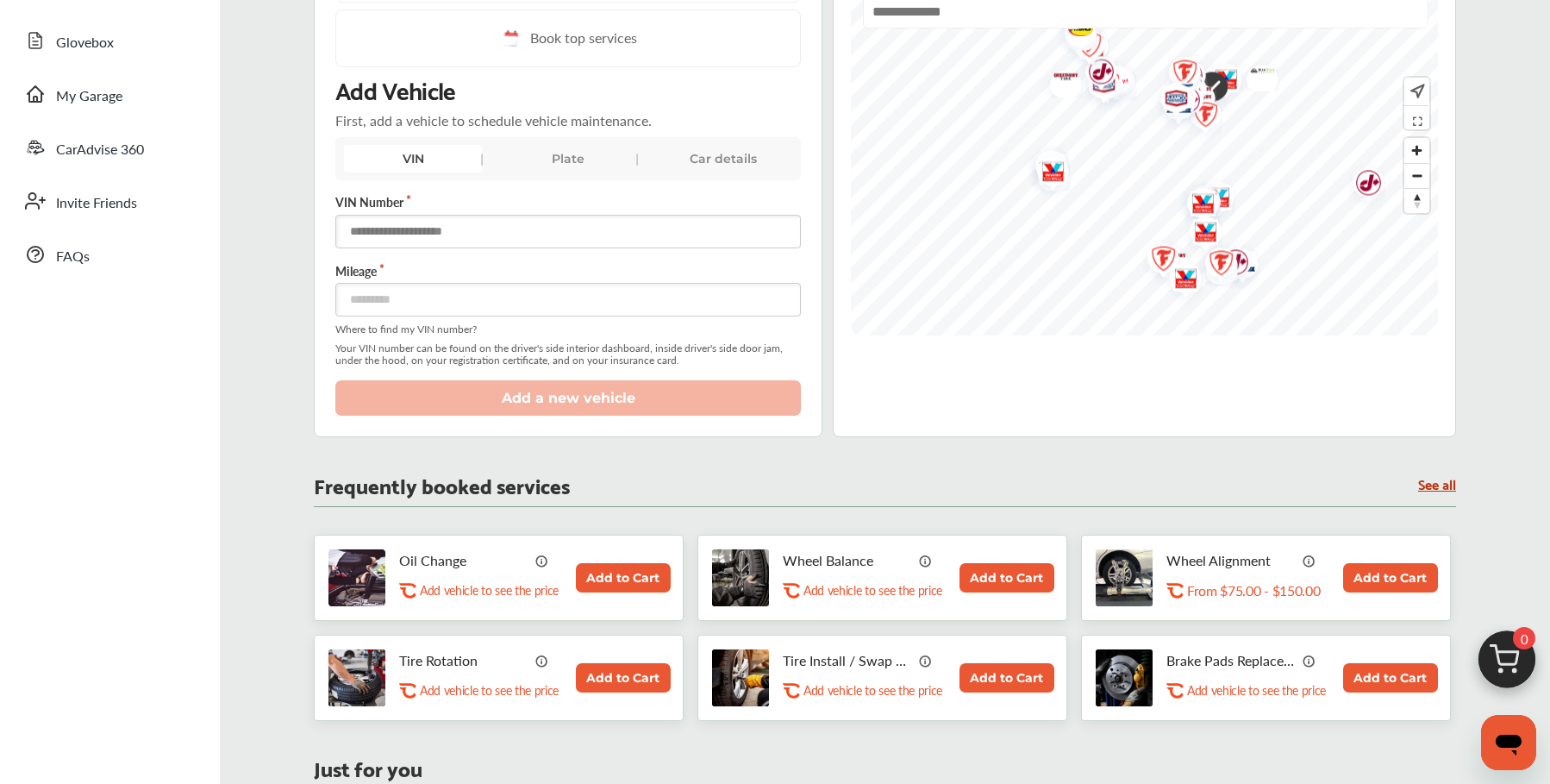
click at [491, 238] on input "text" at bounding box center [568, 230] width 466 height 33
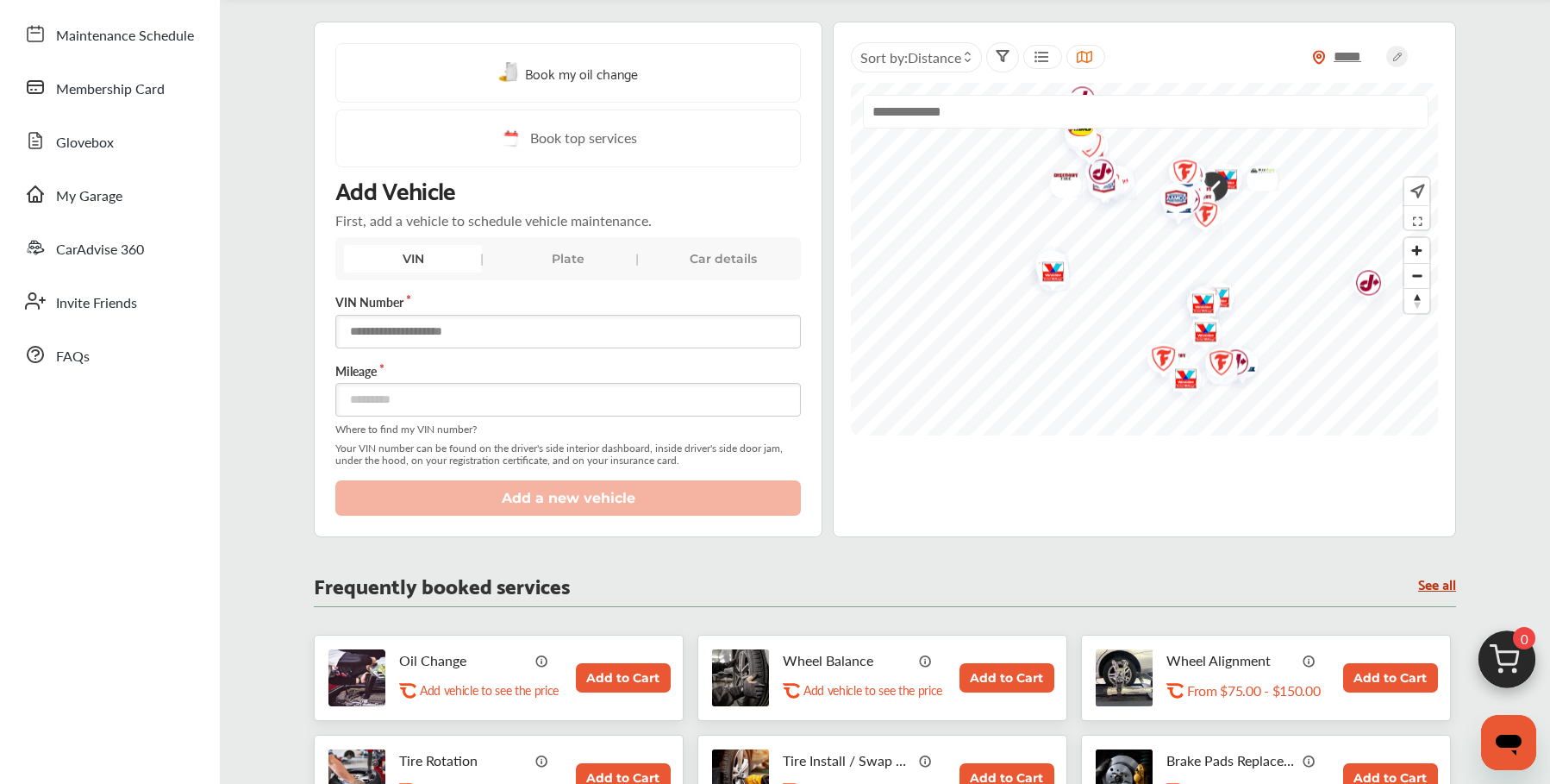
scroll to position [0, 0]
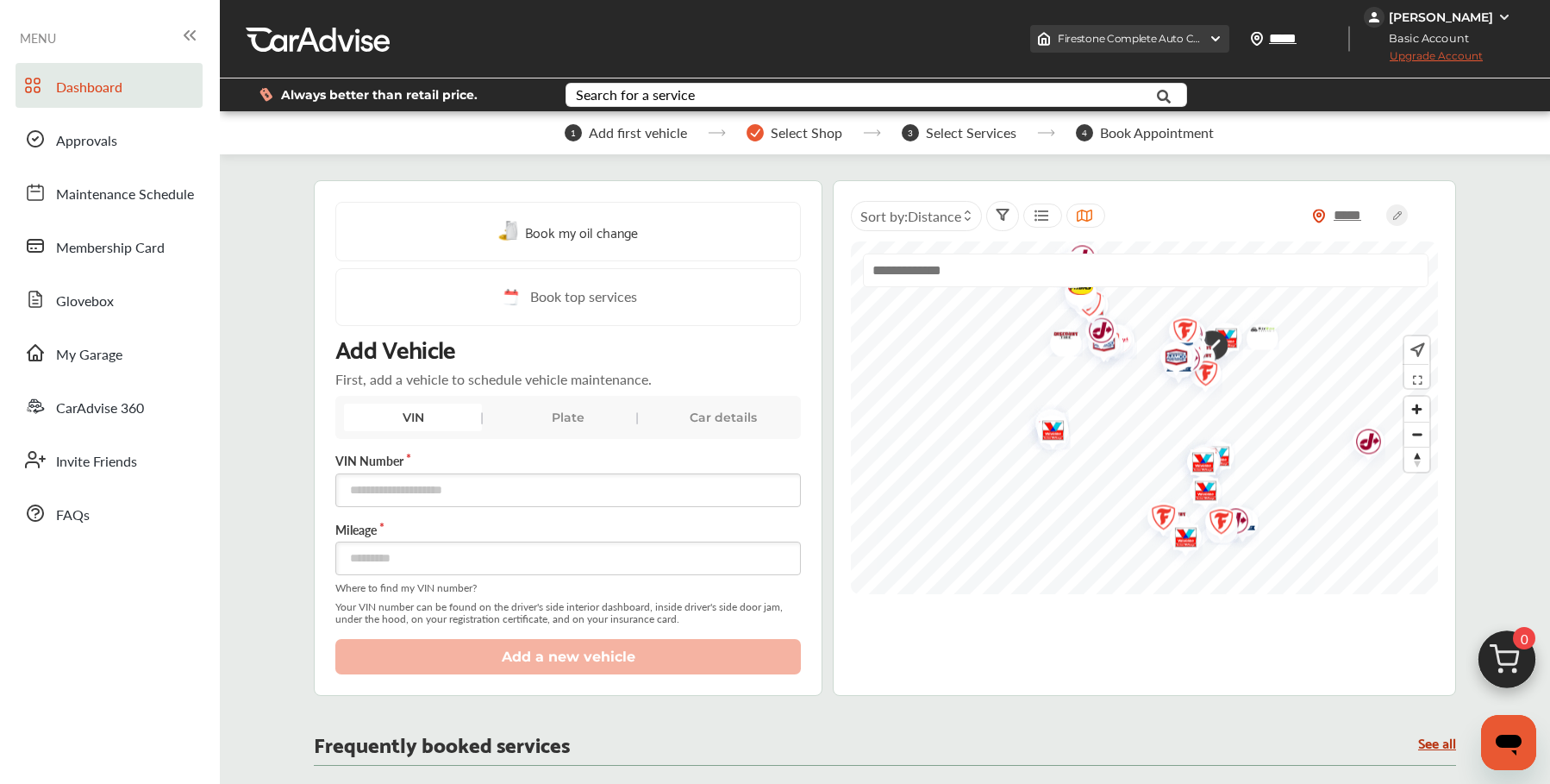
click at [1222, 39] on img at bounding box center [1215, 38] width 13 height 13
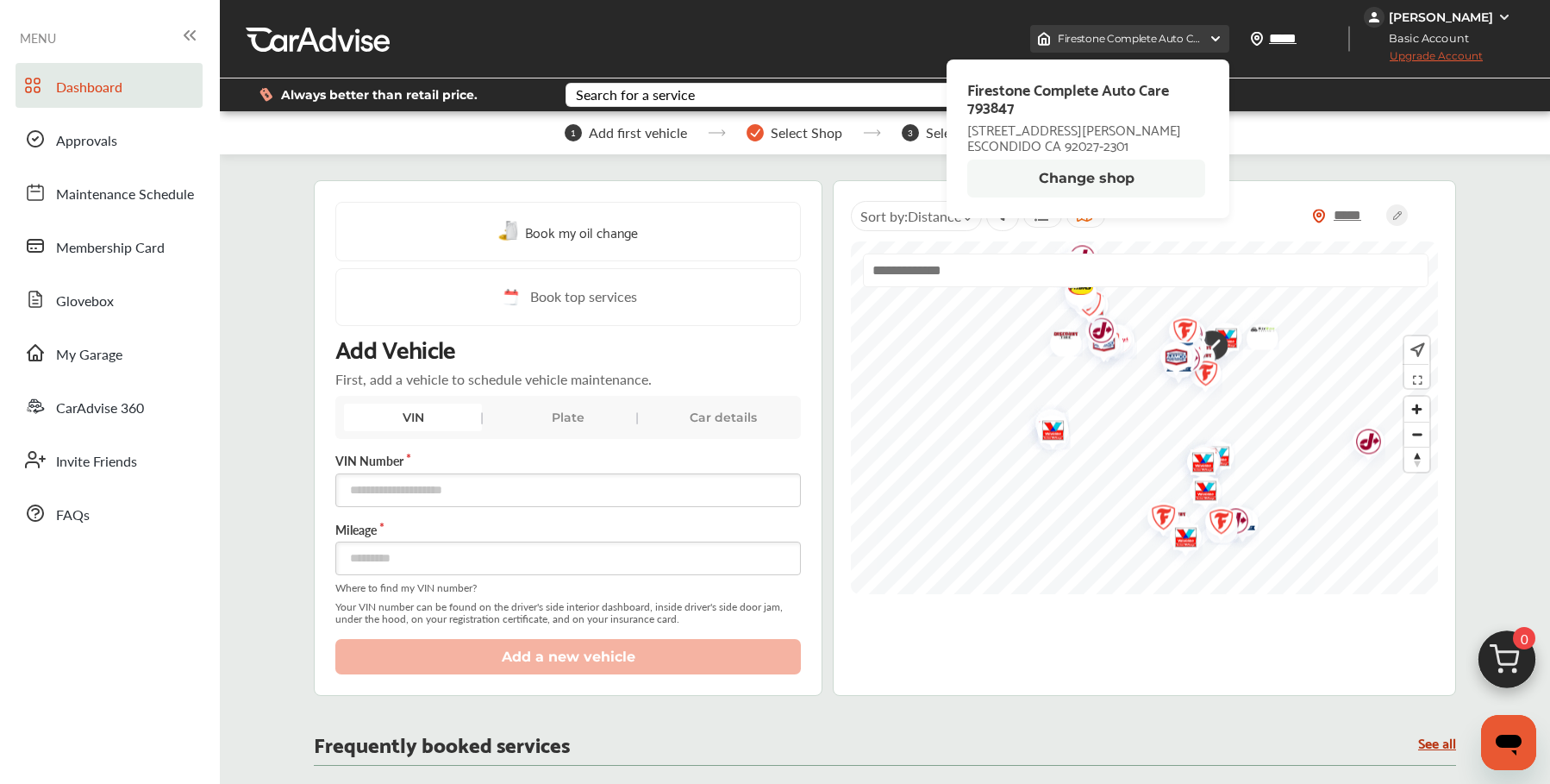
click at [1222, 39] on img at bounding box center [1215, 38] width 13 height 13
